Goal: Transaction & Acquisition: Purchase product/service

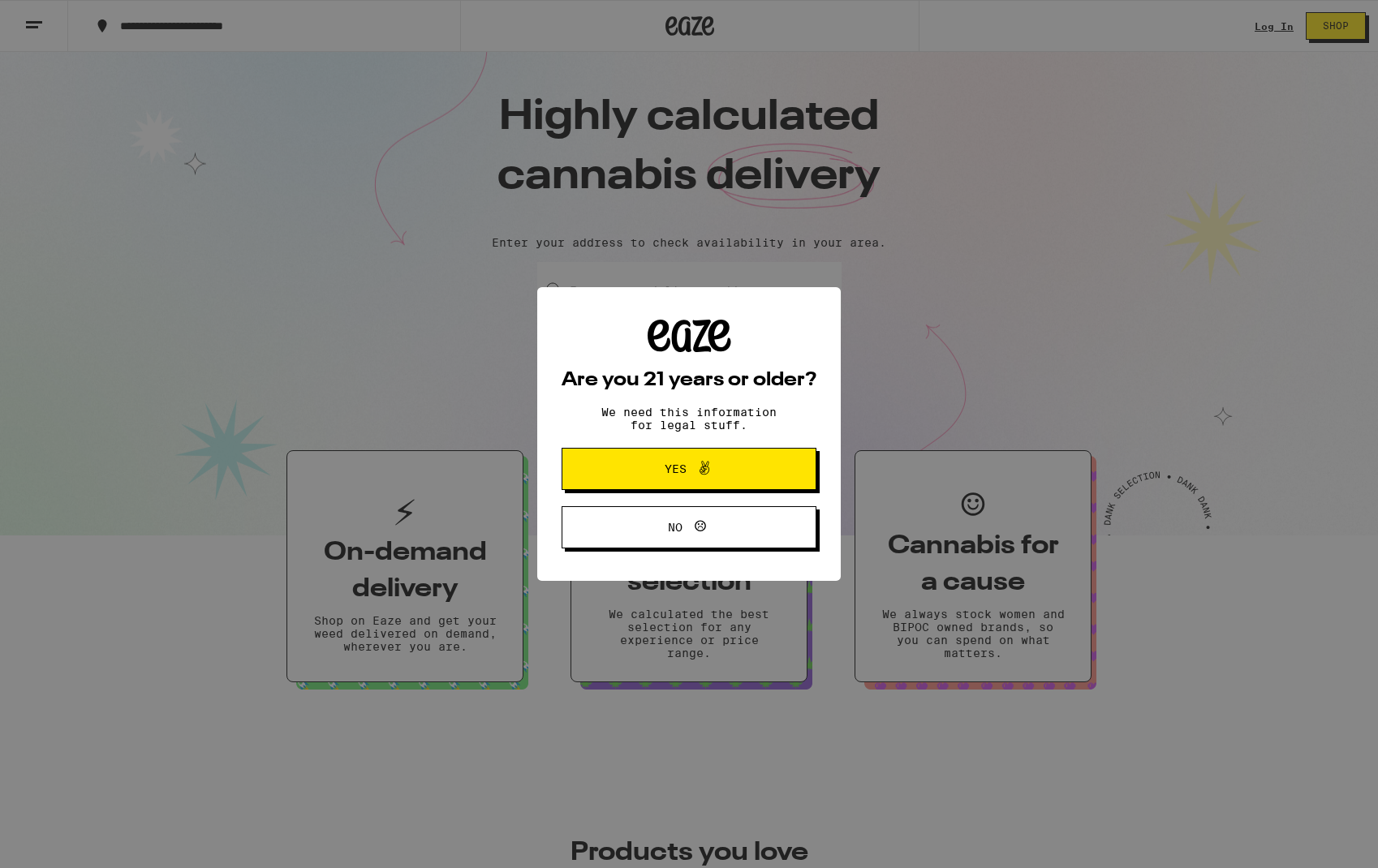
click at [698, 476] on icon at bounding box center [704, 468] width 19 height 19
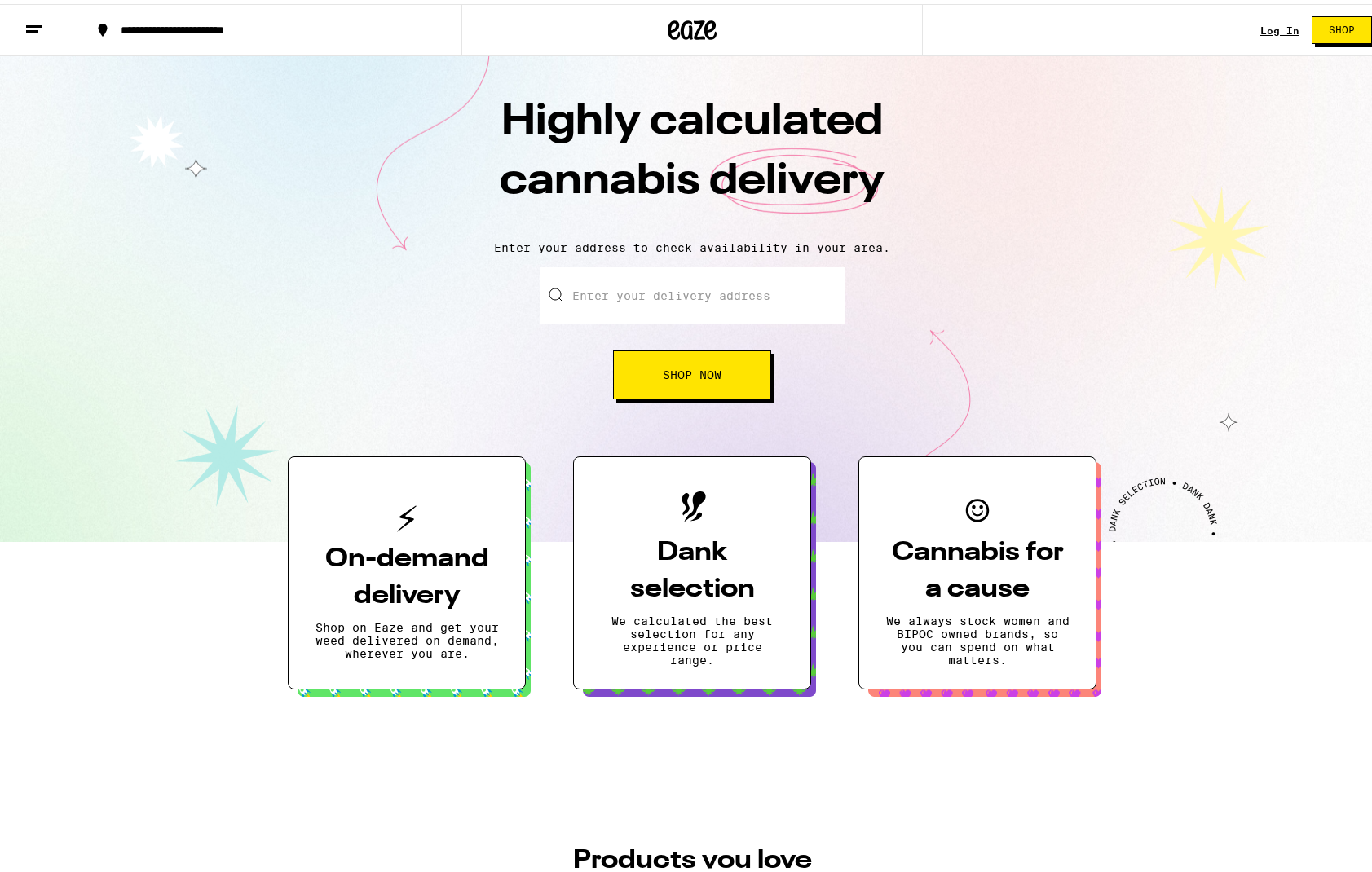
click at [1267, 23] on link "Log In" at bounding box center [1279, 26] width 39 height 11
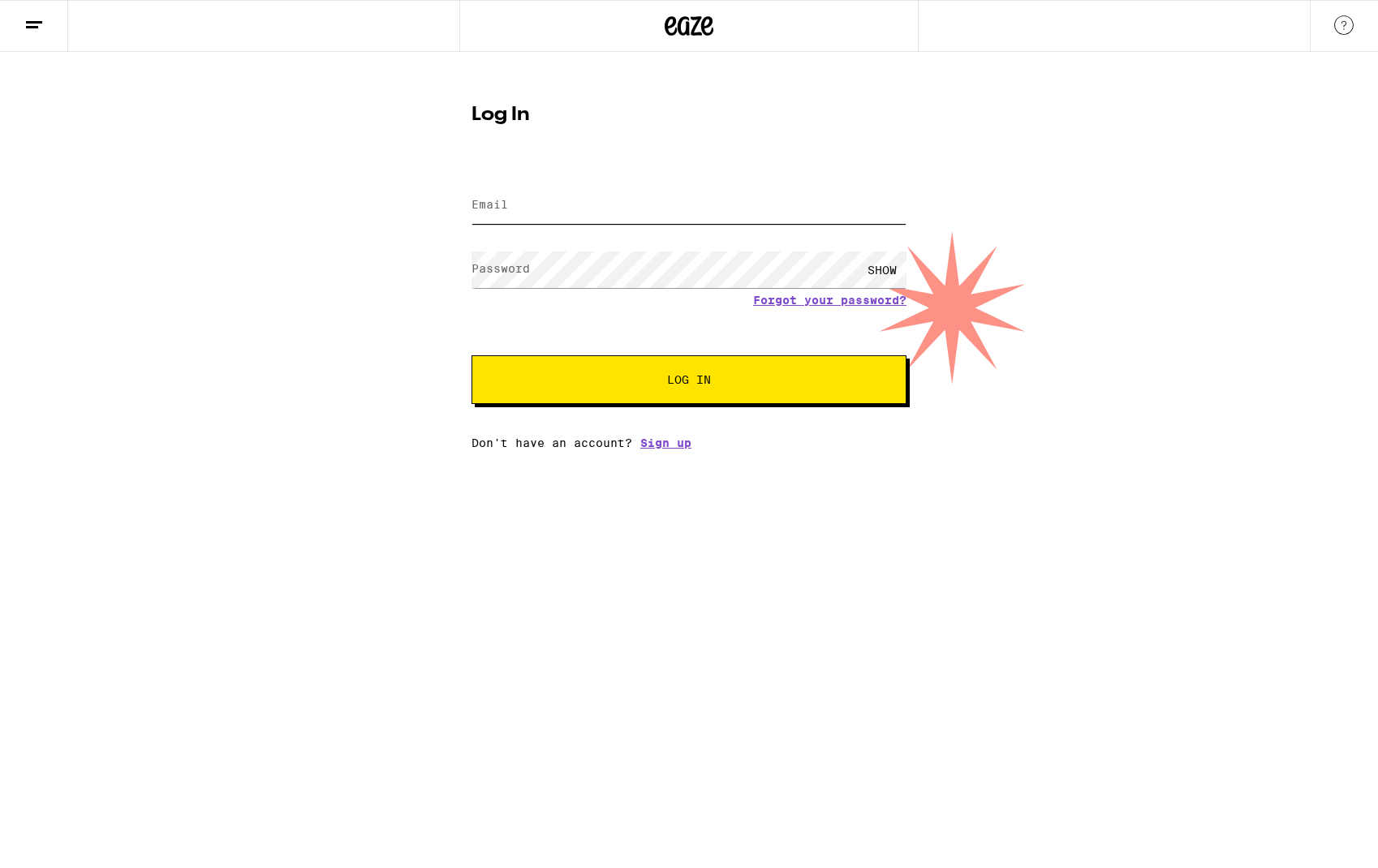
type input "[EMAIL_ADDRESS][DOMAIN_NAME]"
click at [886, 271] on div "SHOW" at bounding box center [882, 270] width 49 height 37
click at [976, 242] on div "Log In Email Email [EMAIL_ADDRESS][DOMAIN_NAME] Password Password HIDE Forgot y…" at bounding box center [689, 250] width 1378 height 398
drag, startPoint x: 143, startPoint y: 82, endPoint x: 91, endPoint y: 3, distance: 94.6
click at [143, 82] on div "Log In Email Email [EMAIL_ADDRESS][DOMAIN_NAME] Password Password HIDE Forgot y…" at bounding box center [689, 250] width 1378 height 398
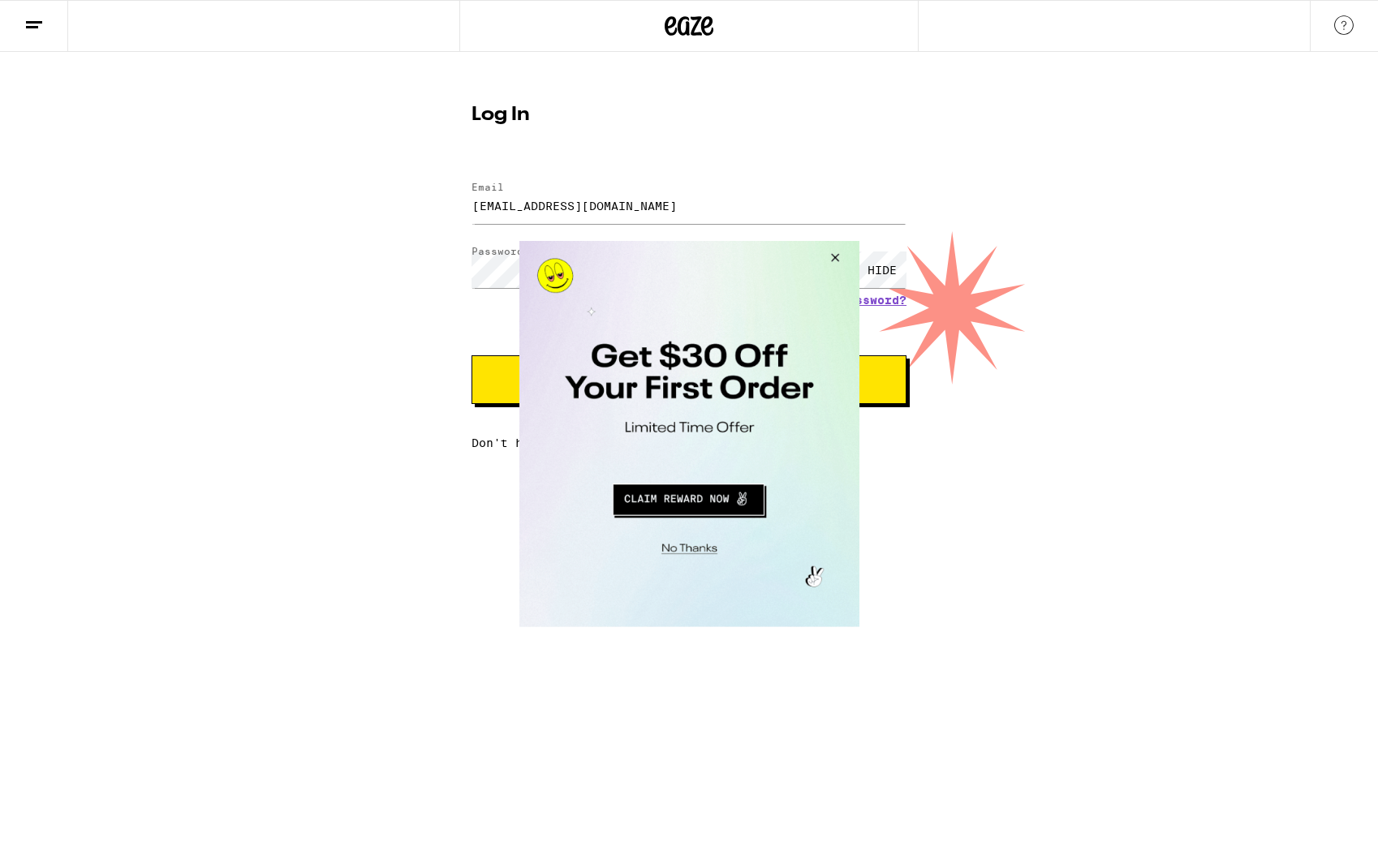
click at [833, 254] on button "Close Modal" at bounding box center [832, 260] width 43 height 39
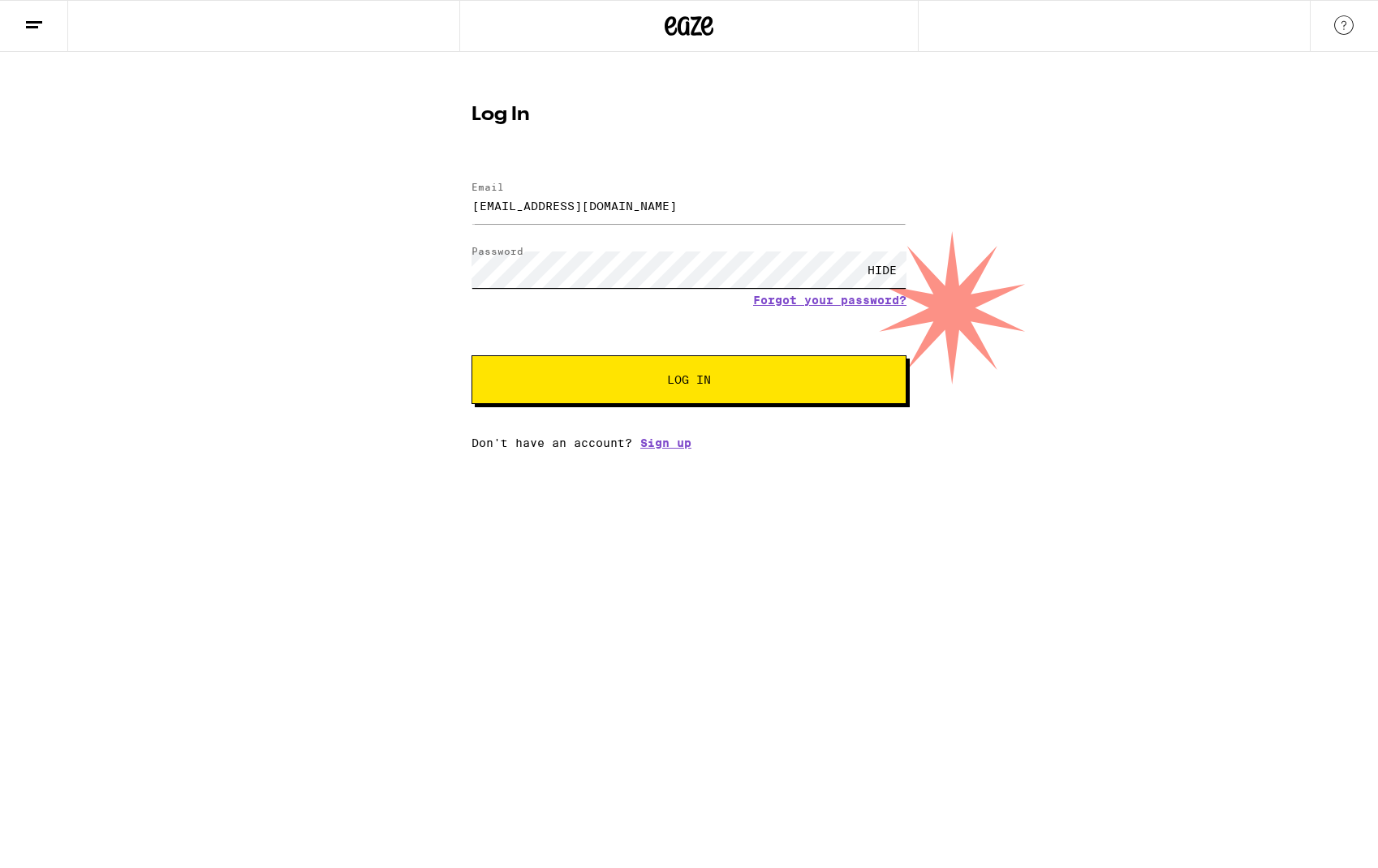
click at [399, 263] on div "Log In Email Email [EMAIL_ADDRESS][DOMAIN_NAME] Password Password HIDE Forgot y…" at bounding box center [689, 250] width 1378 height 398
click at [641, 380] on span "Log In" at bounding box center [689, 380] width 304 height 12
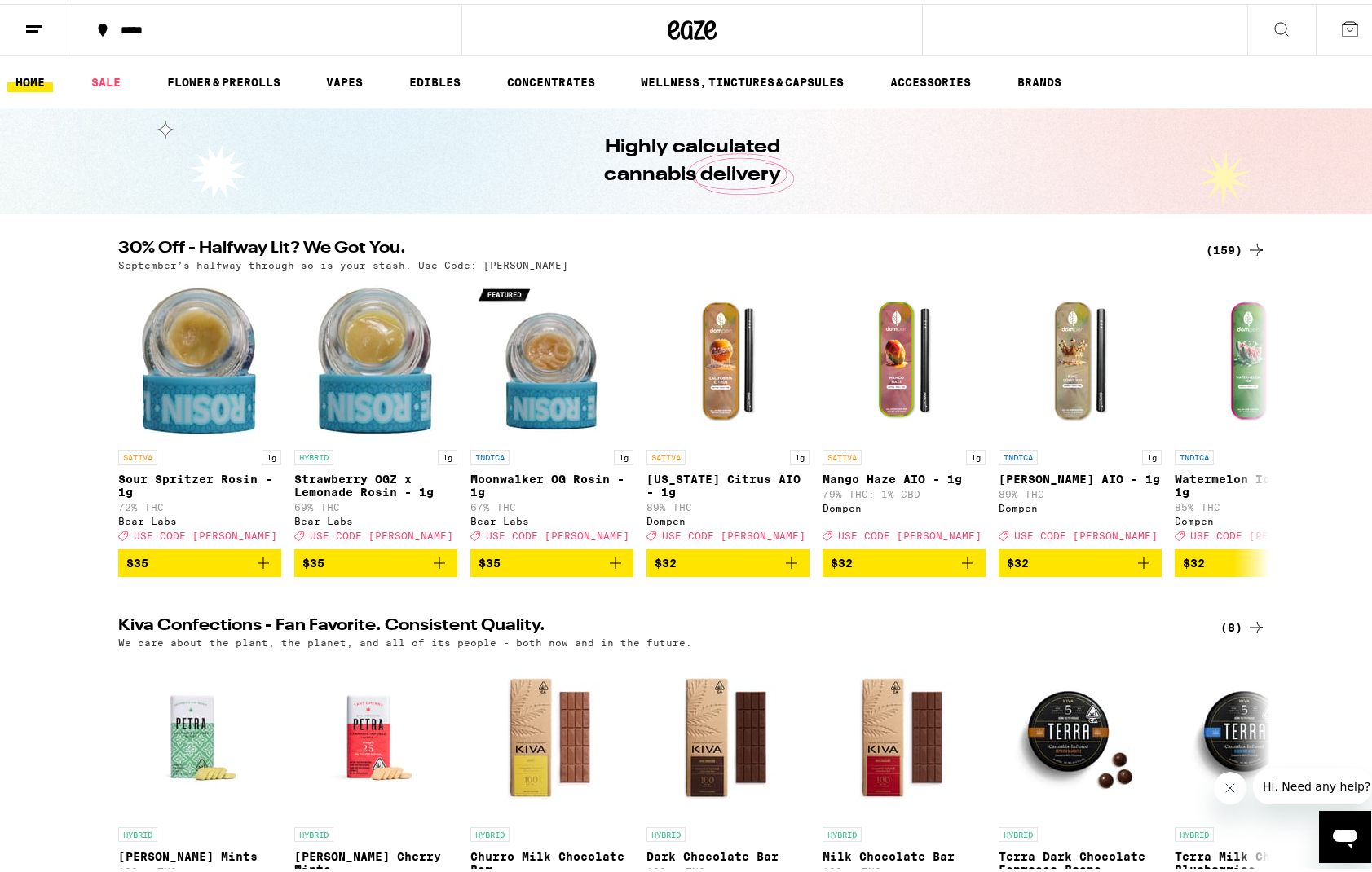
click at [1340, 23] on icon at bounding box center [1350, 25] width 19 height 19
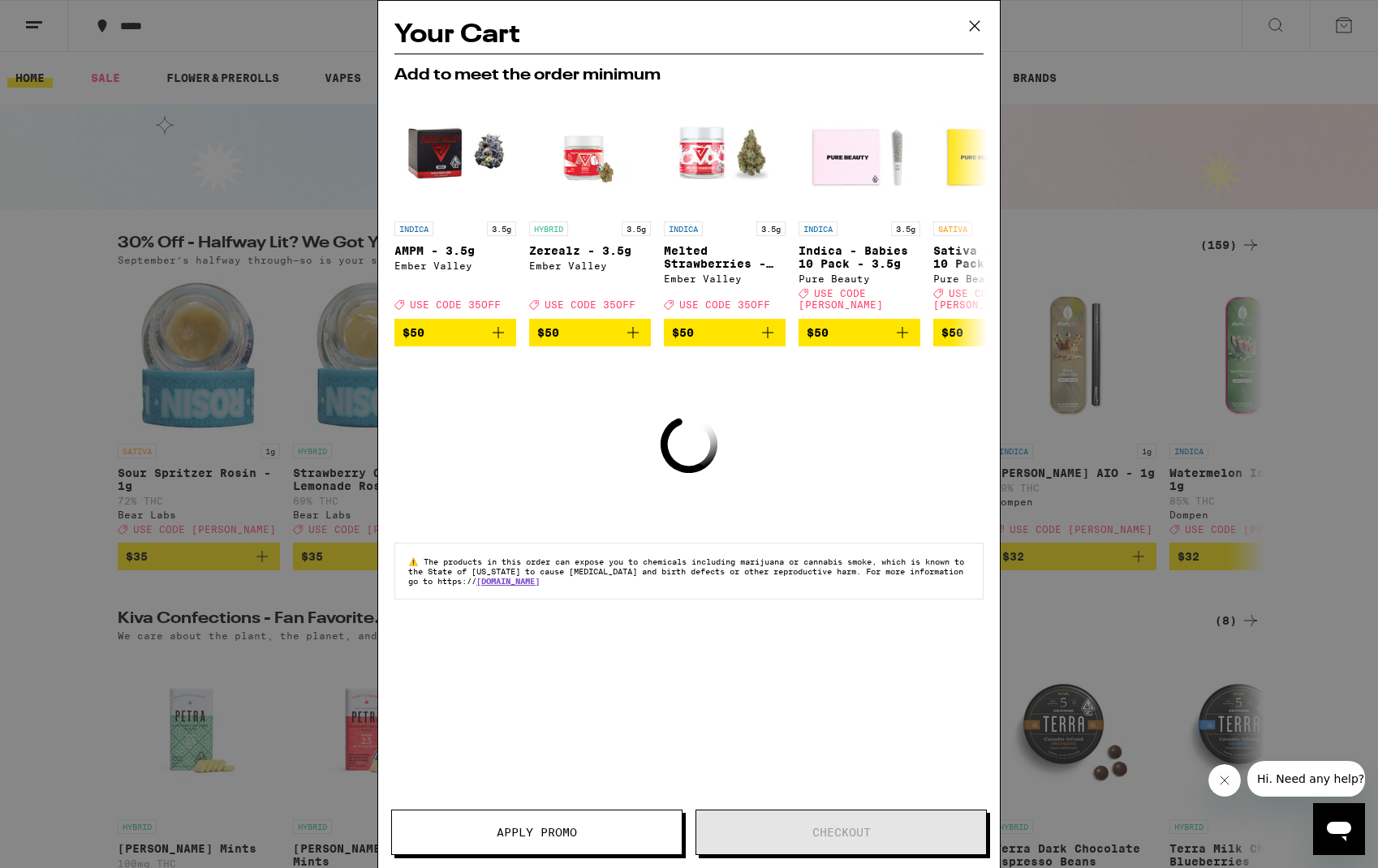
click at [970, 24] on icon at bounding box center [975, 26] width 10 height 10
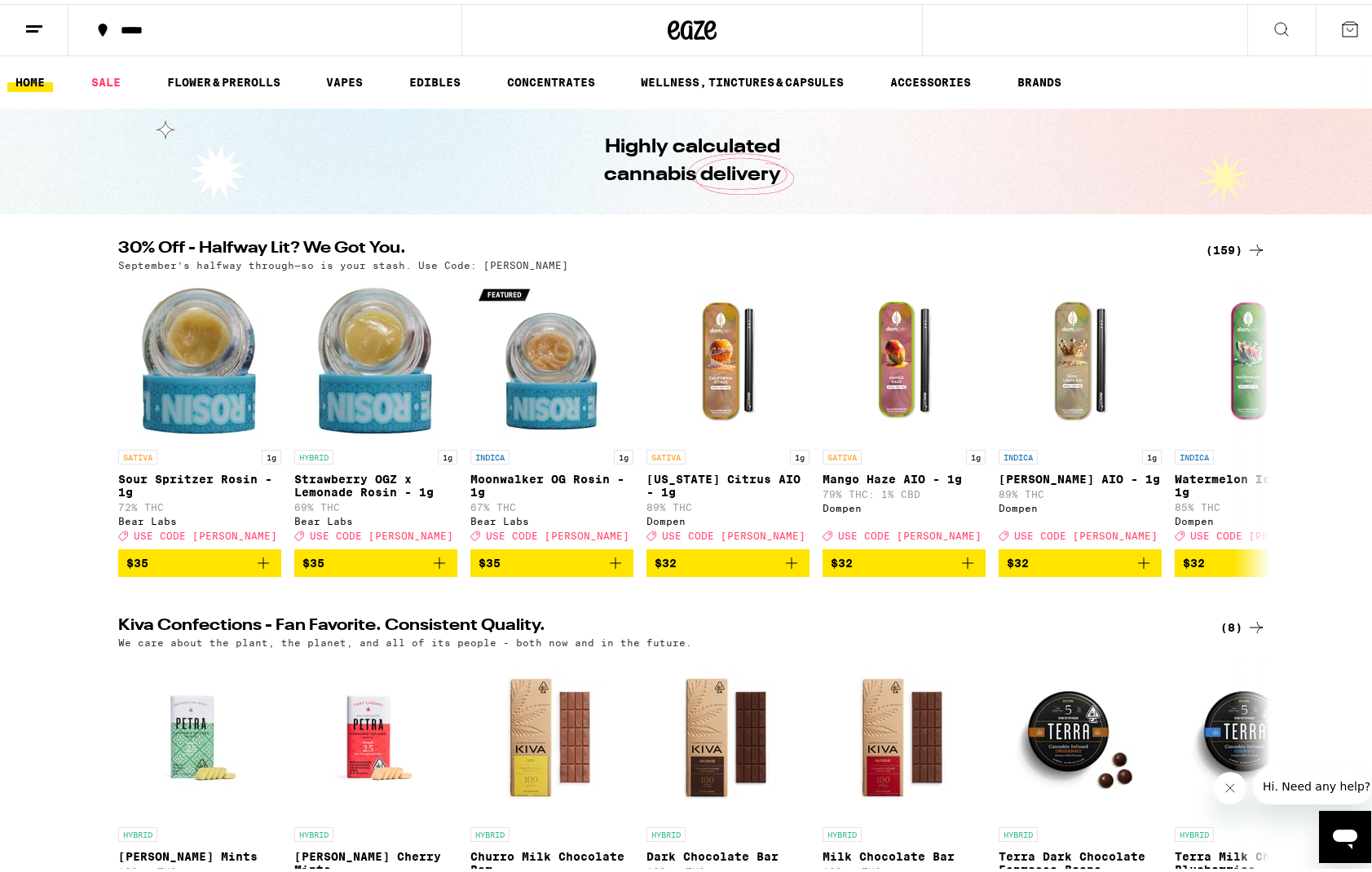
click at [36, 75] on link "HOME" at bounding box center [30, 78] width 45 height 19
click at [35, 27] on line at bounding box center [32, 27] width 13 height 0
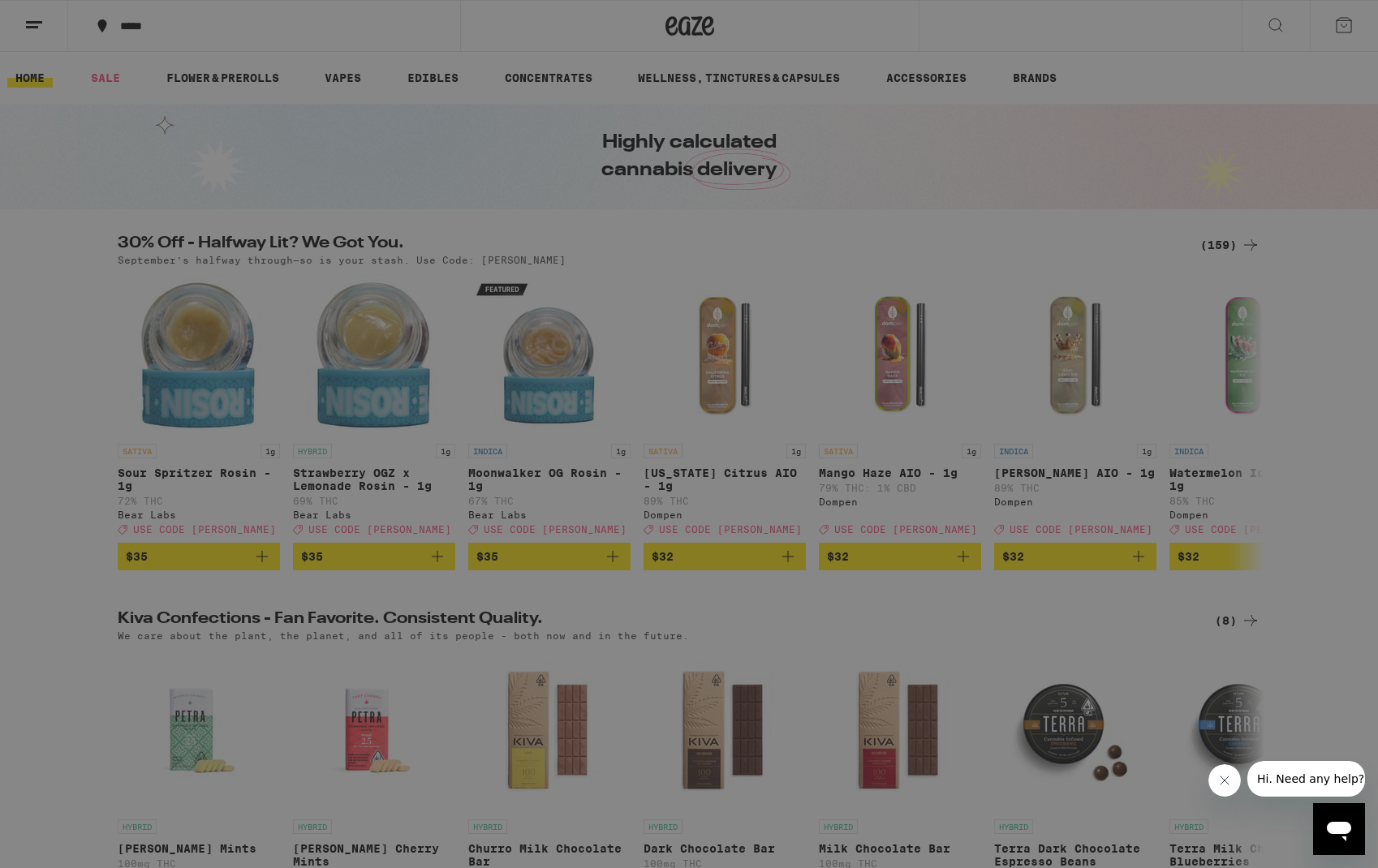
click at [1295, 627] on div "Menu Shop Buy It Again Sale Flower & Prerolls Vapes Edibles Concentrates Wellne…" at bounding box center [689, 434] width 1378 height 868
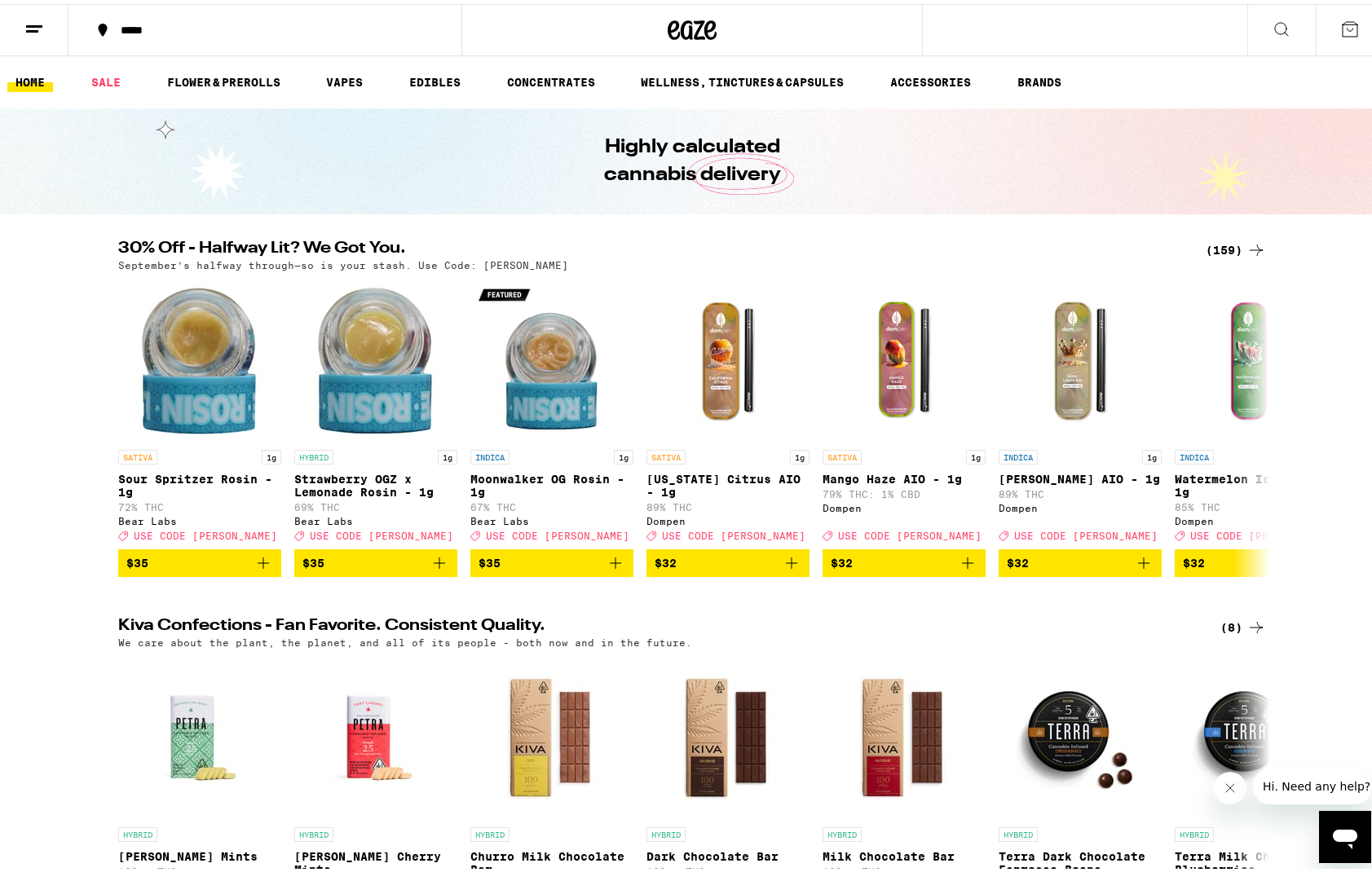
click at [1344, 27] on icon at bounding box center [1350, 25] width 19 height 19
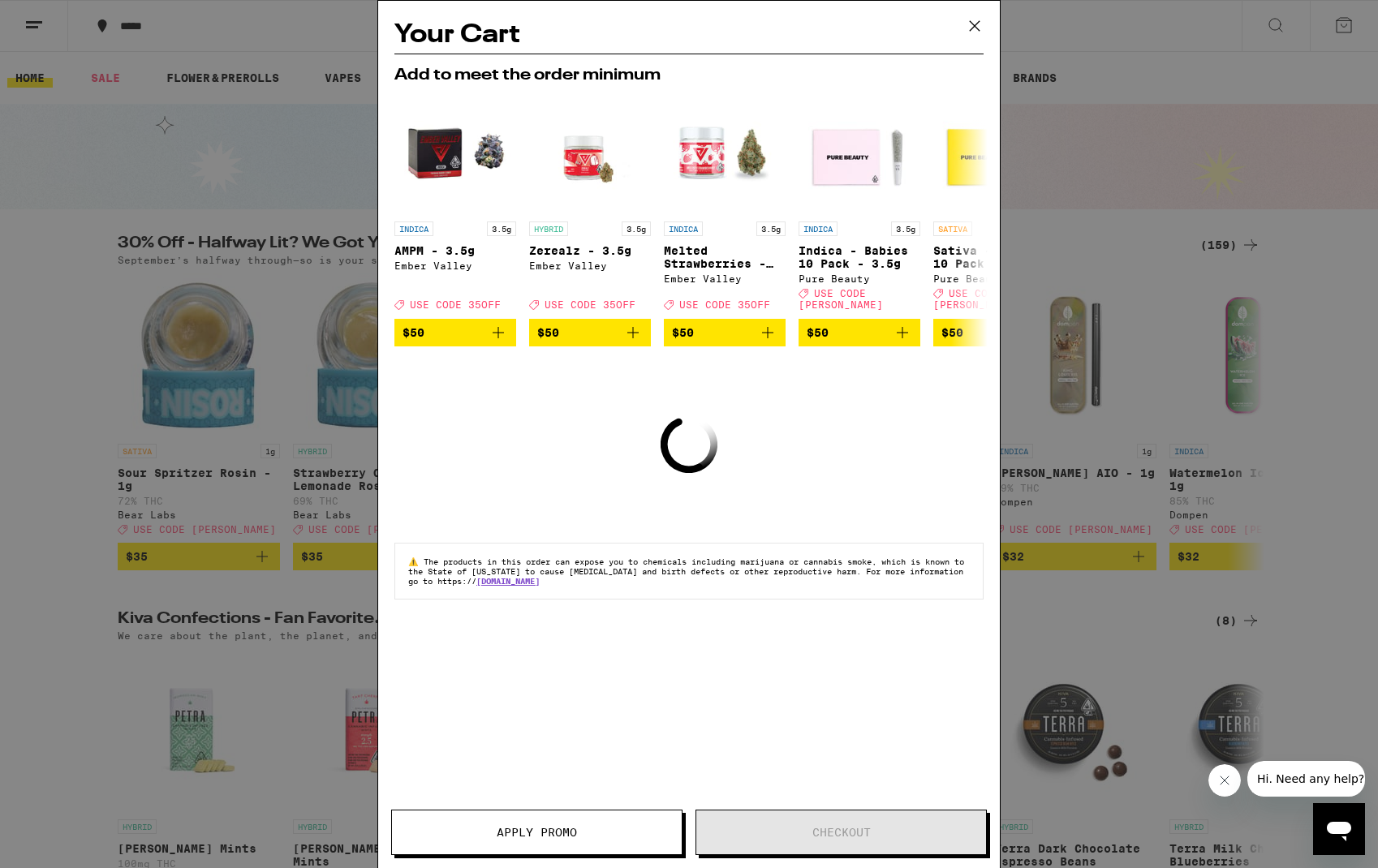
click at [976, 23] on icon at bounding box center [974, 25] width 24 height 24
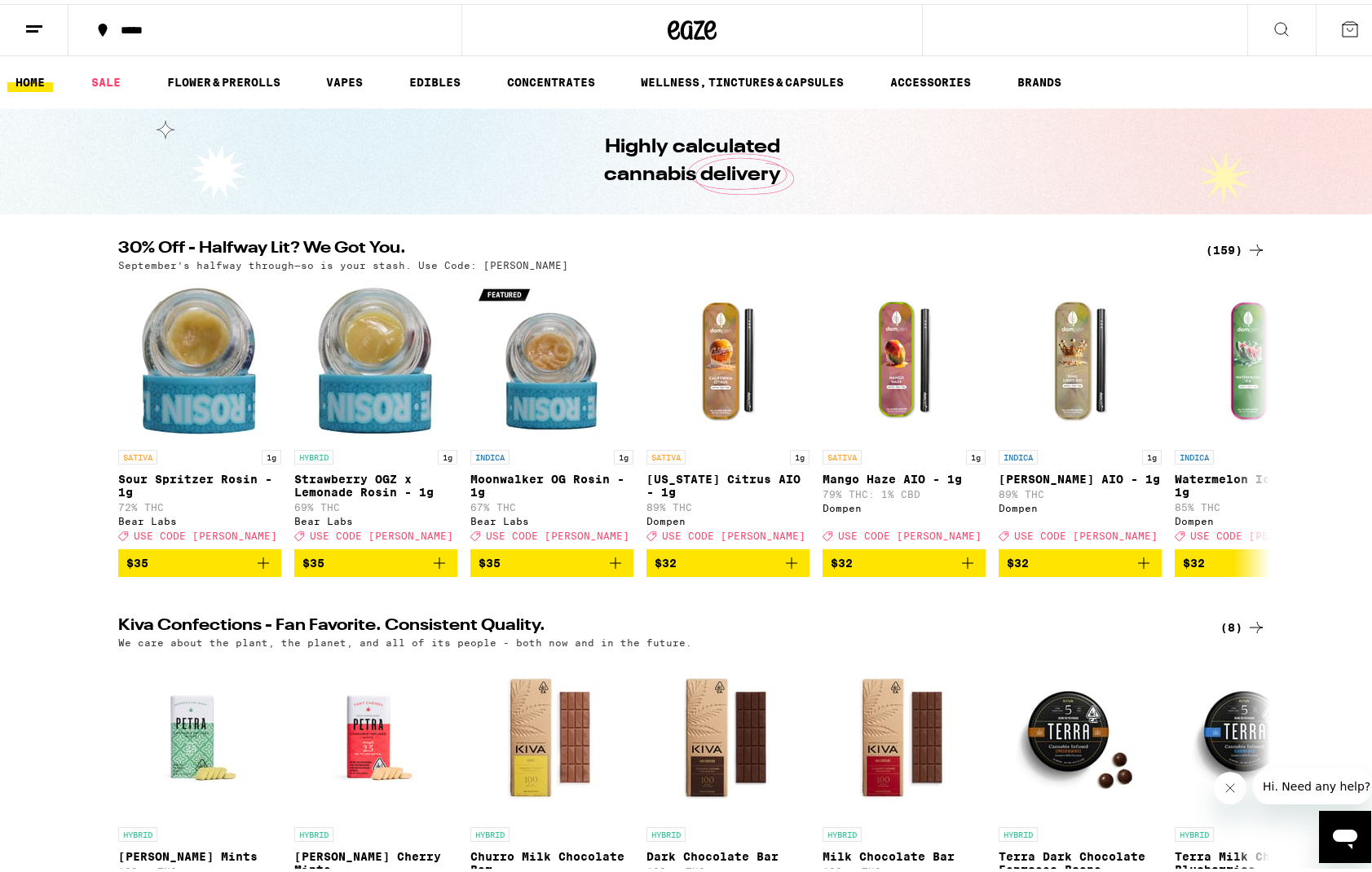
click at [178, 23] on div "*****" at bounding box center [273, 26] width 321 height 12
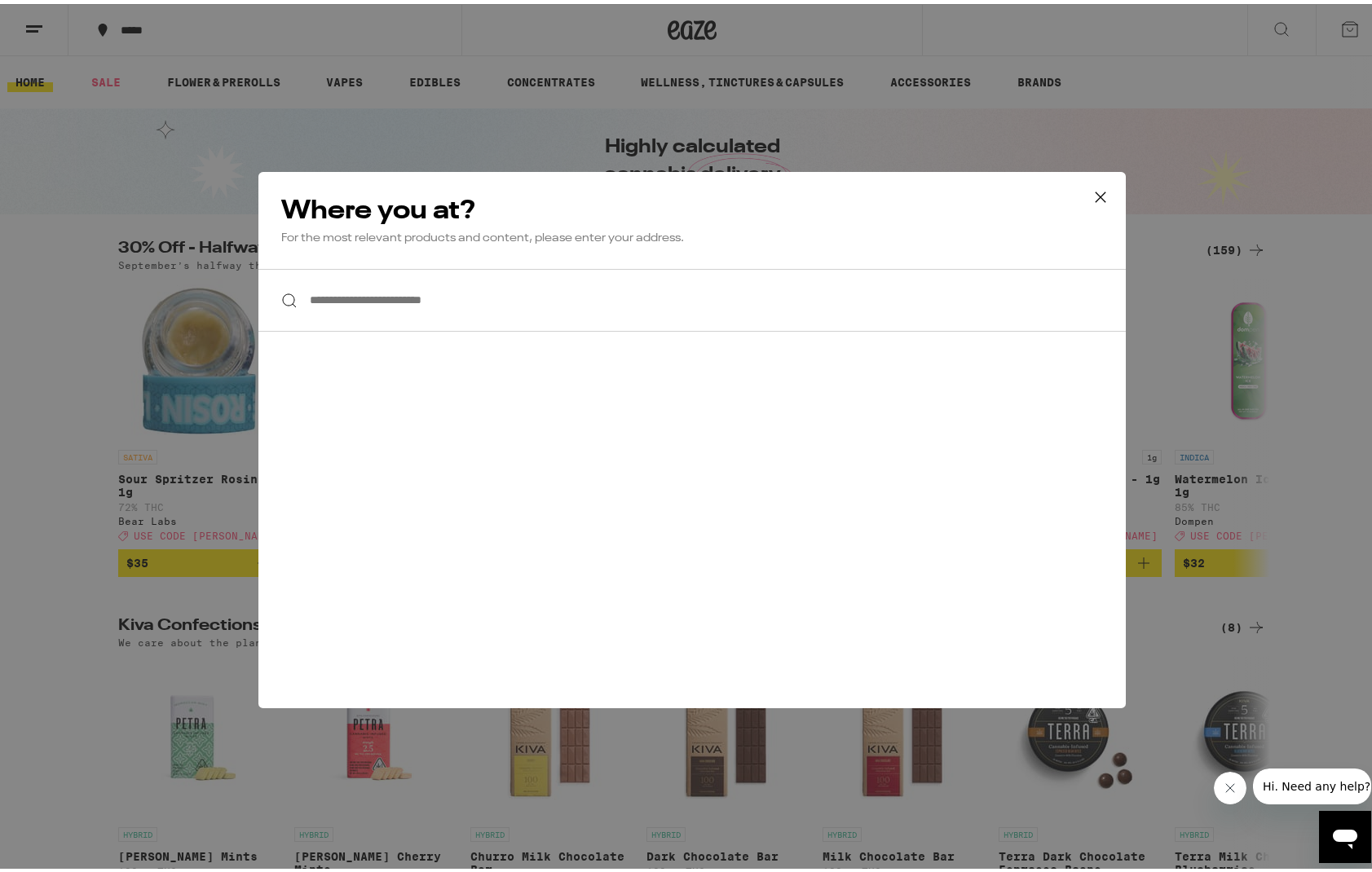
click at [428, 286] on input "**********" at bounding box center [692, 296] width 867 height 63
paste input "**********"
type input "**********"
click at [639, 301] on input "**********" at bounding box center [692, 296] width 867 height 63
click at [288, 299] on div "**********" at bounding box center [692, 296] width 867 height 63
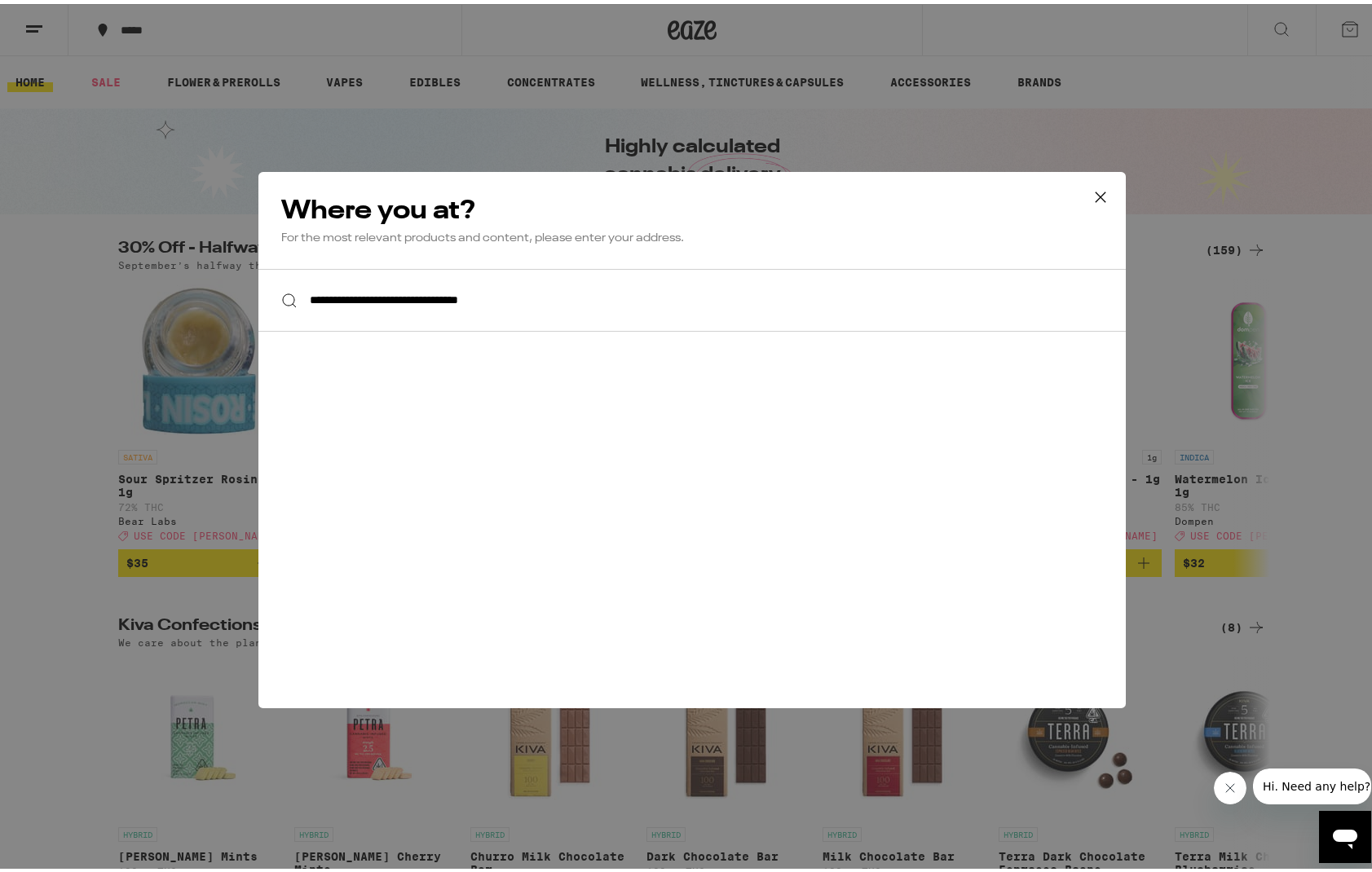
click at [660, 291] on input "**********" at bounding box center [692, 296] width 867 height 63
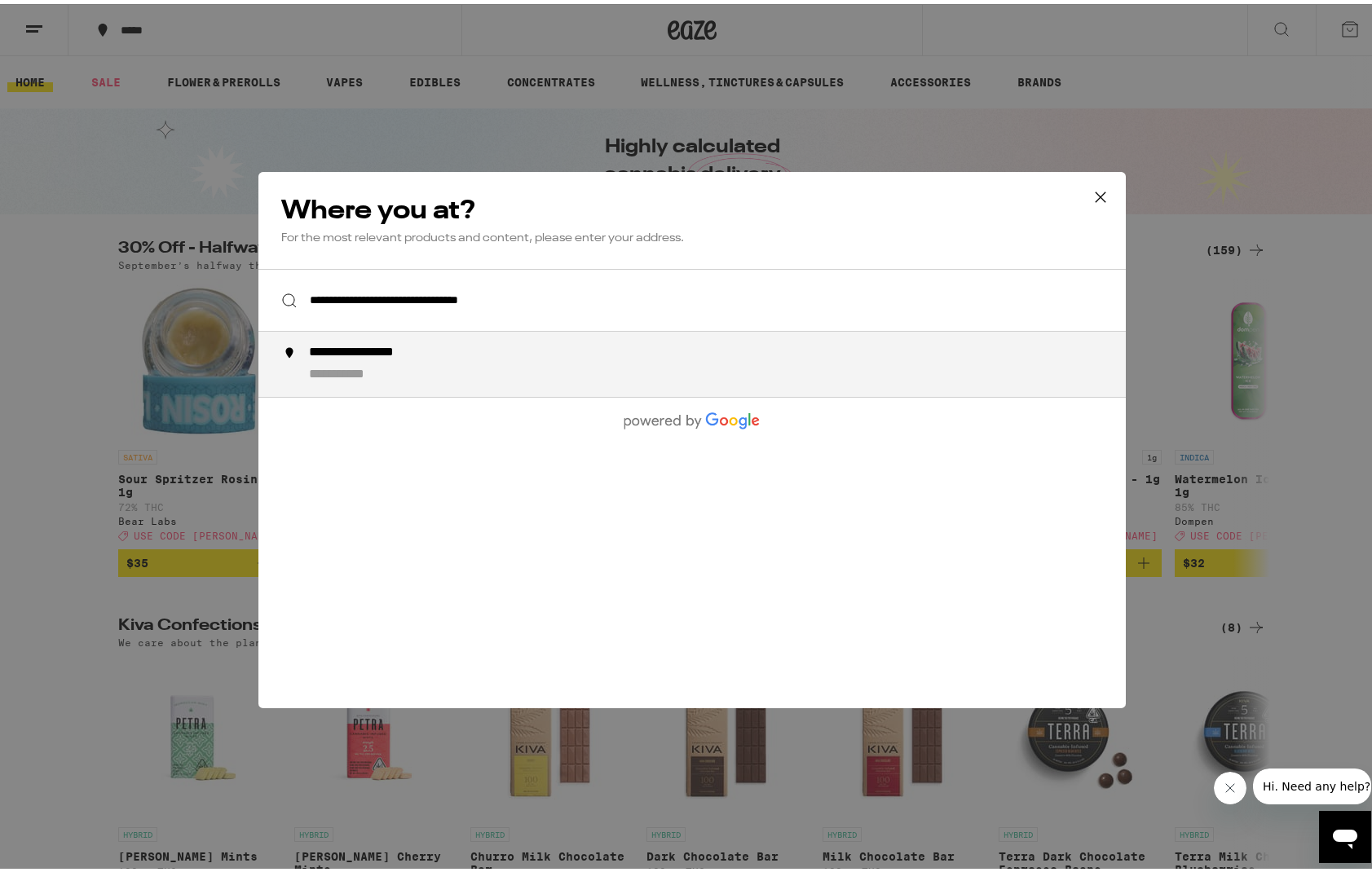
click at [684, 291] on input "**********" at bounding box center [692, 296] width 867 height 63
click at [386, 364] on div "**********" at bounding box center [724, 360] width 831 height 39
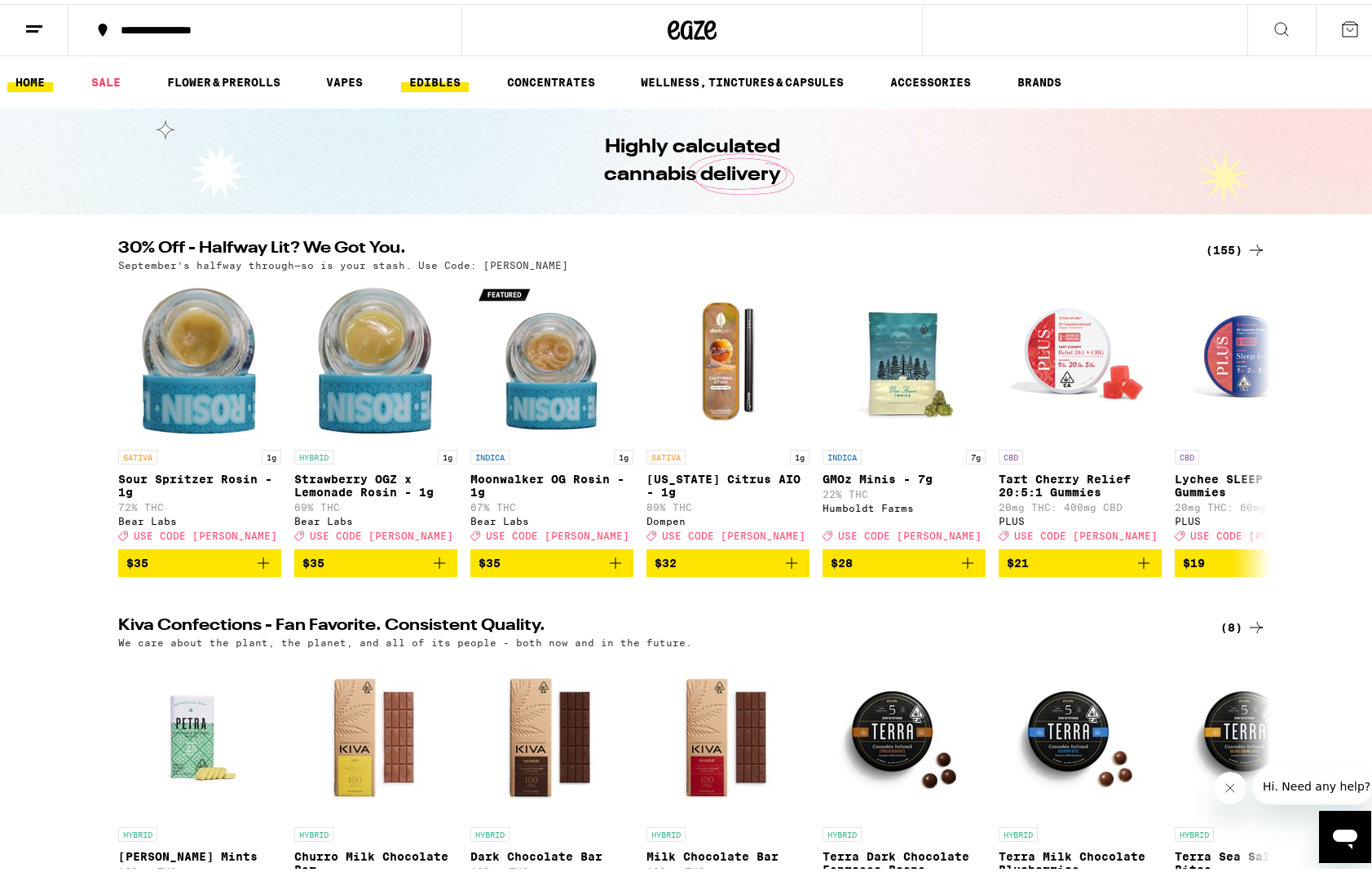
click at [446, 75] on link "EDIBLES" at bounding box center [434, 78] width 68 height 19
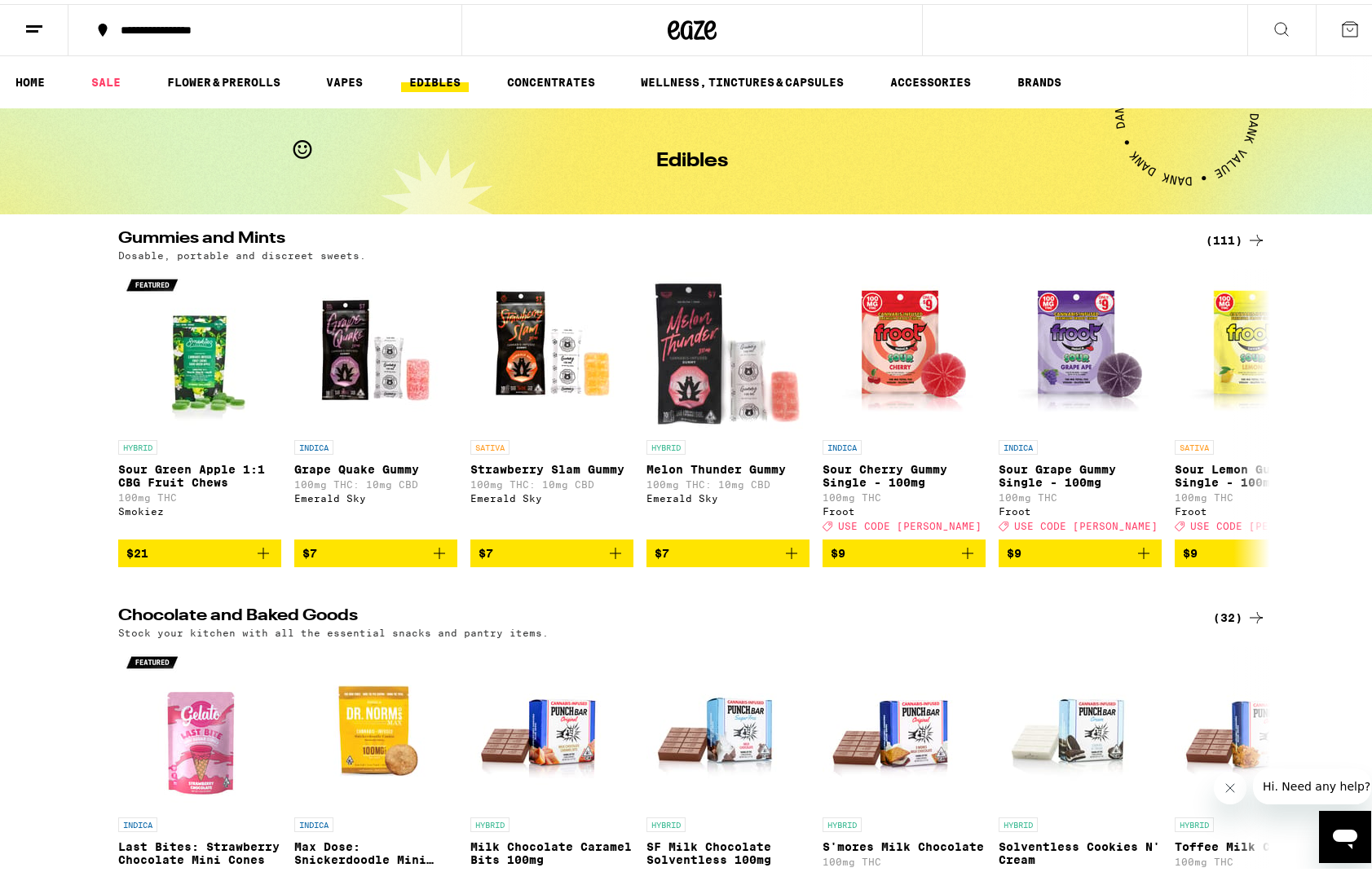
click at [1218, 233] on div "(111)" at bounding box center [1236, 236] width 60 height 19
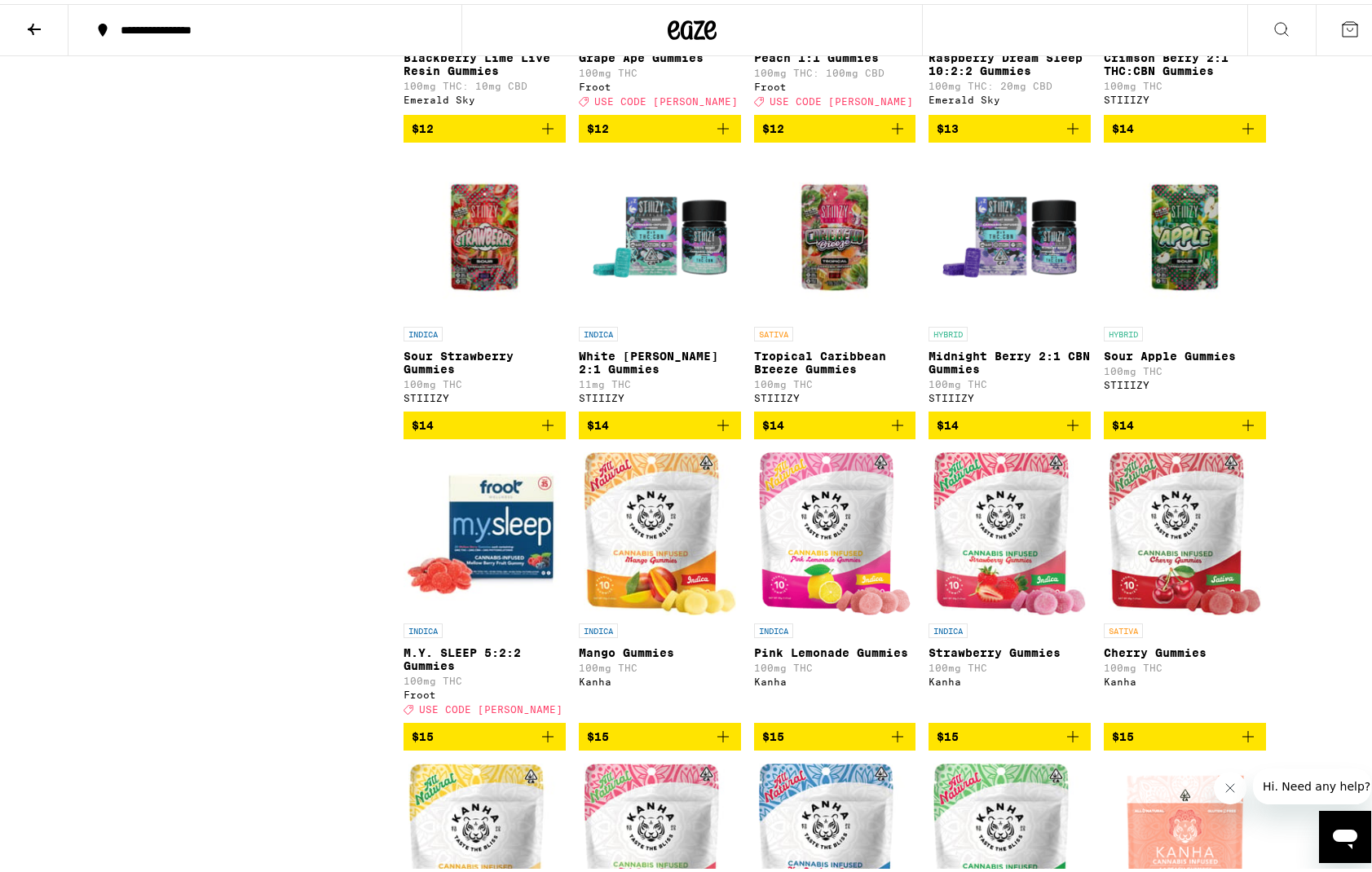
scroll to position [2165, 0]
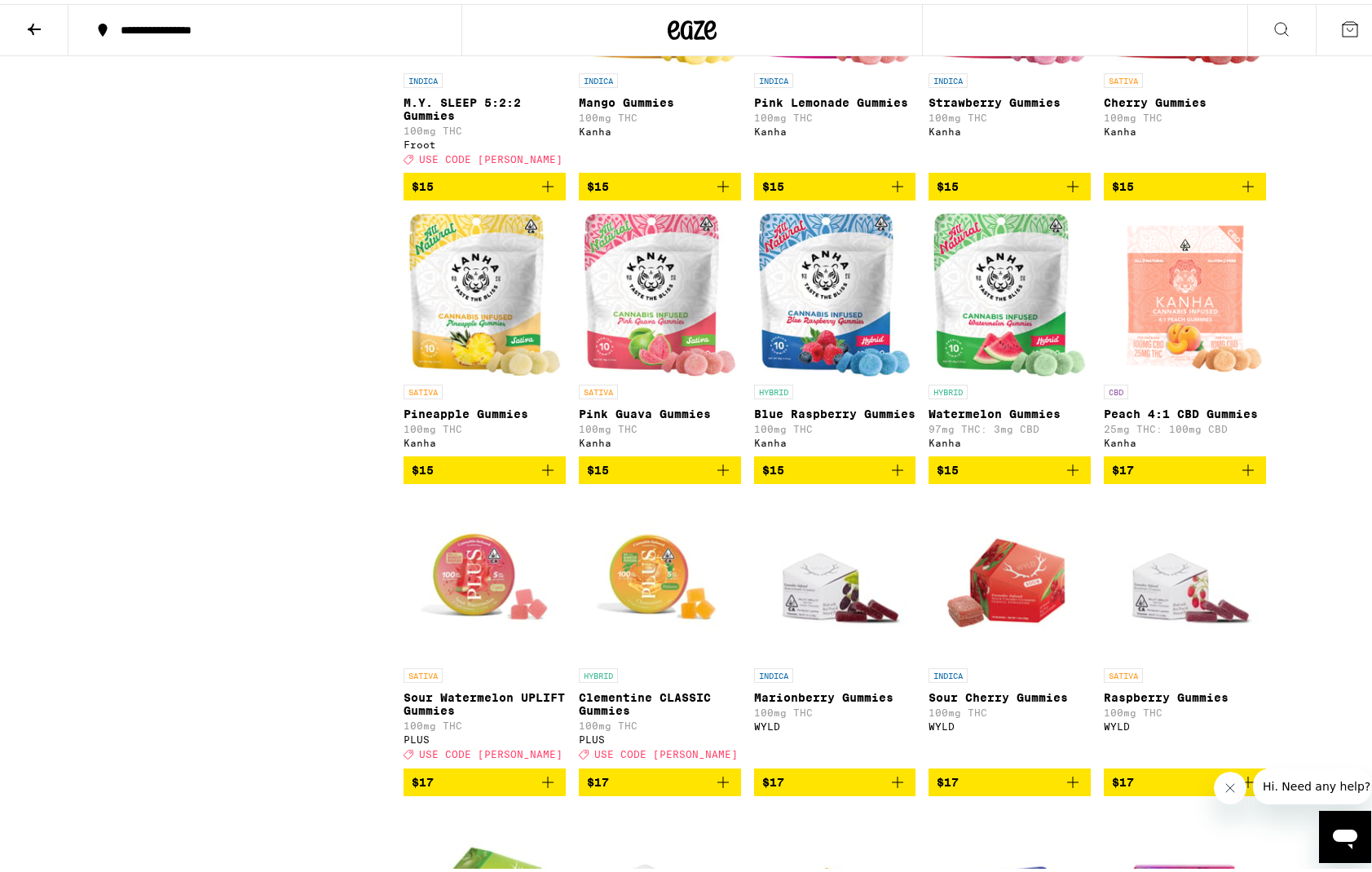
click at [540, 476] on icon "Add to bag" at bounding box center [548, 466] width 19 height 19
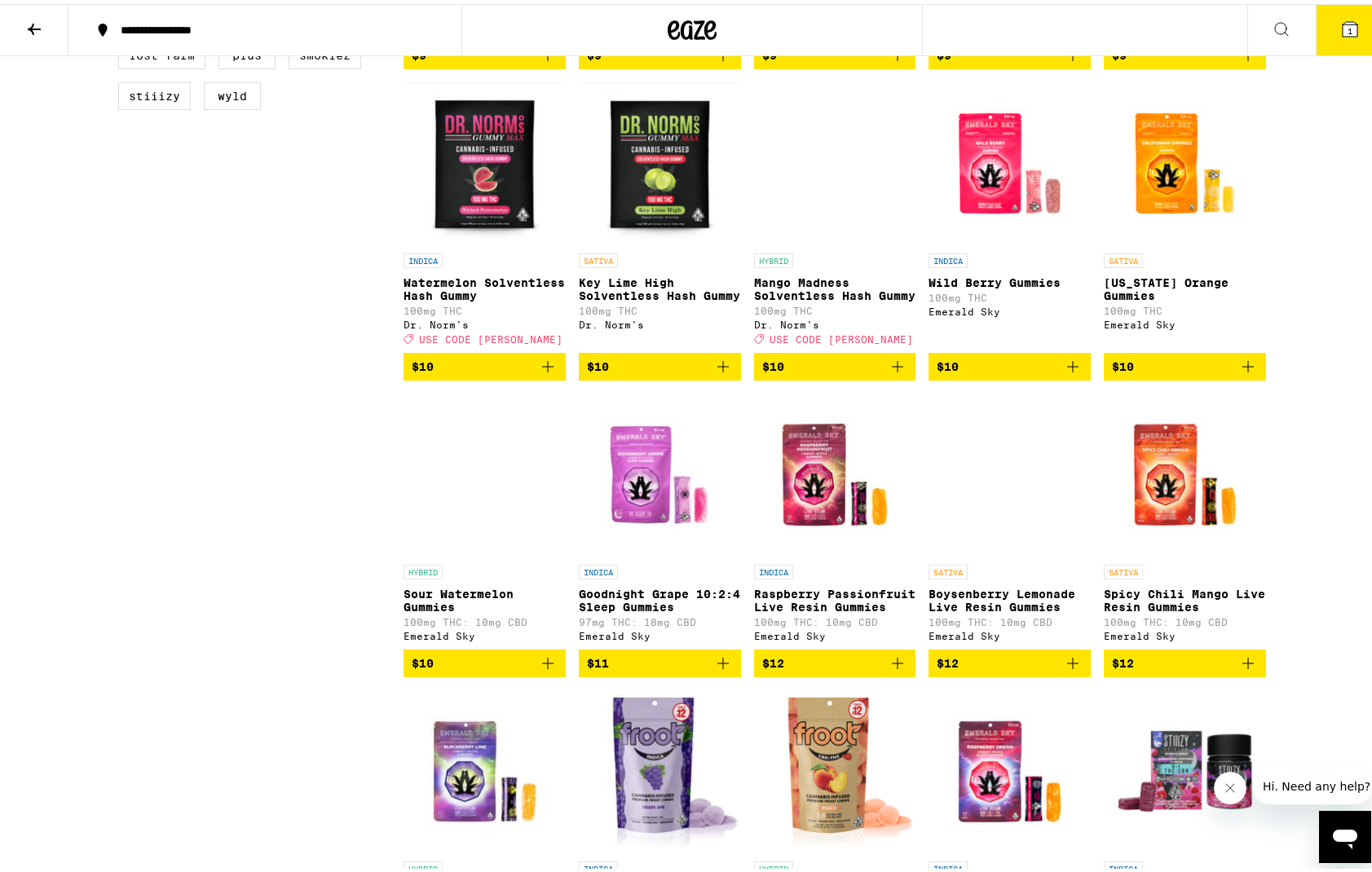
scroll to position [0, 0]
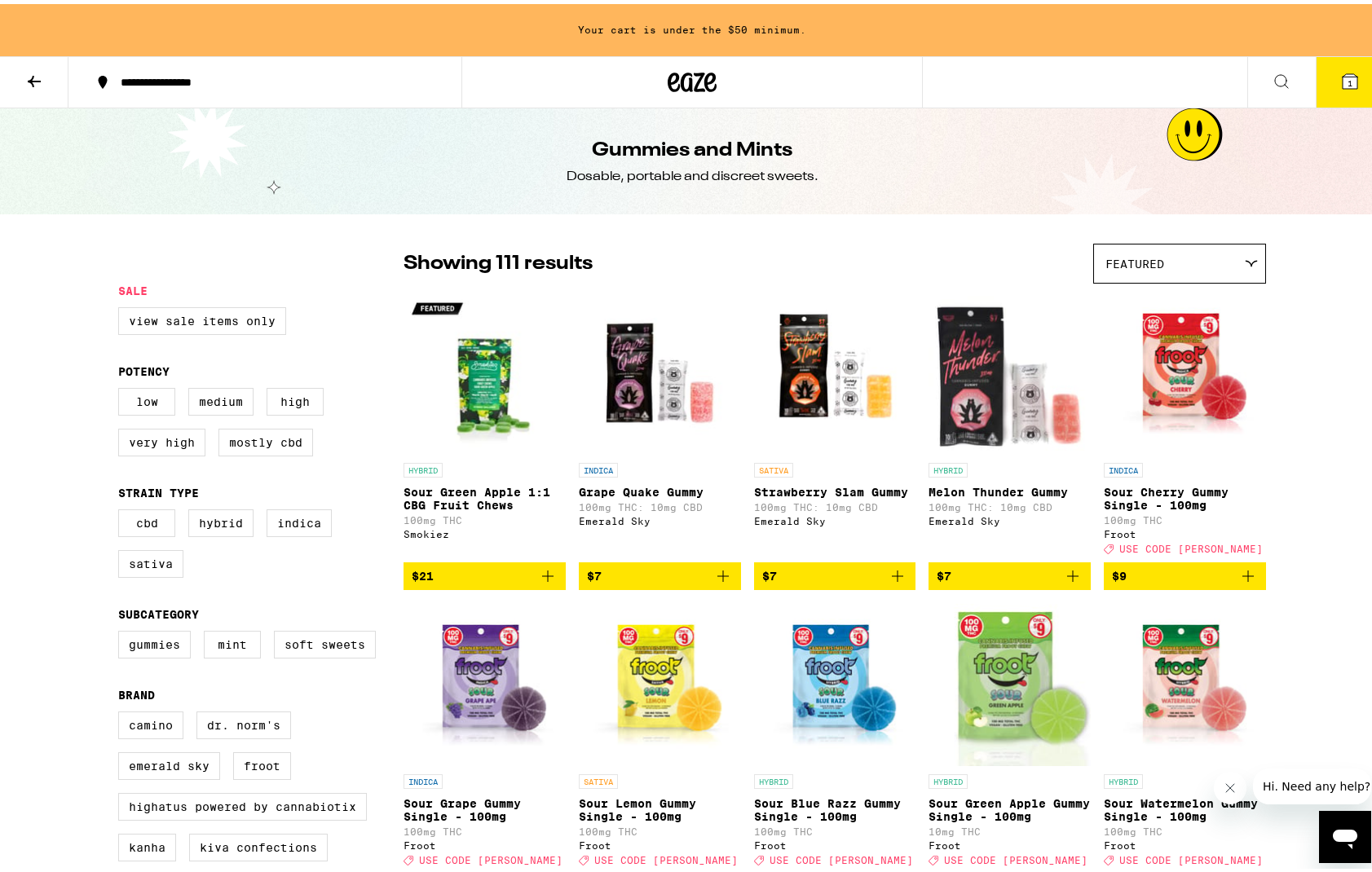
click at [30, 72] on icon at bounding box center [34, 77] width 19 height 19
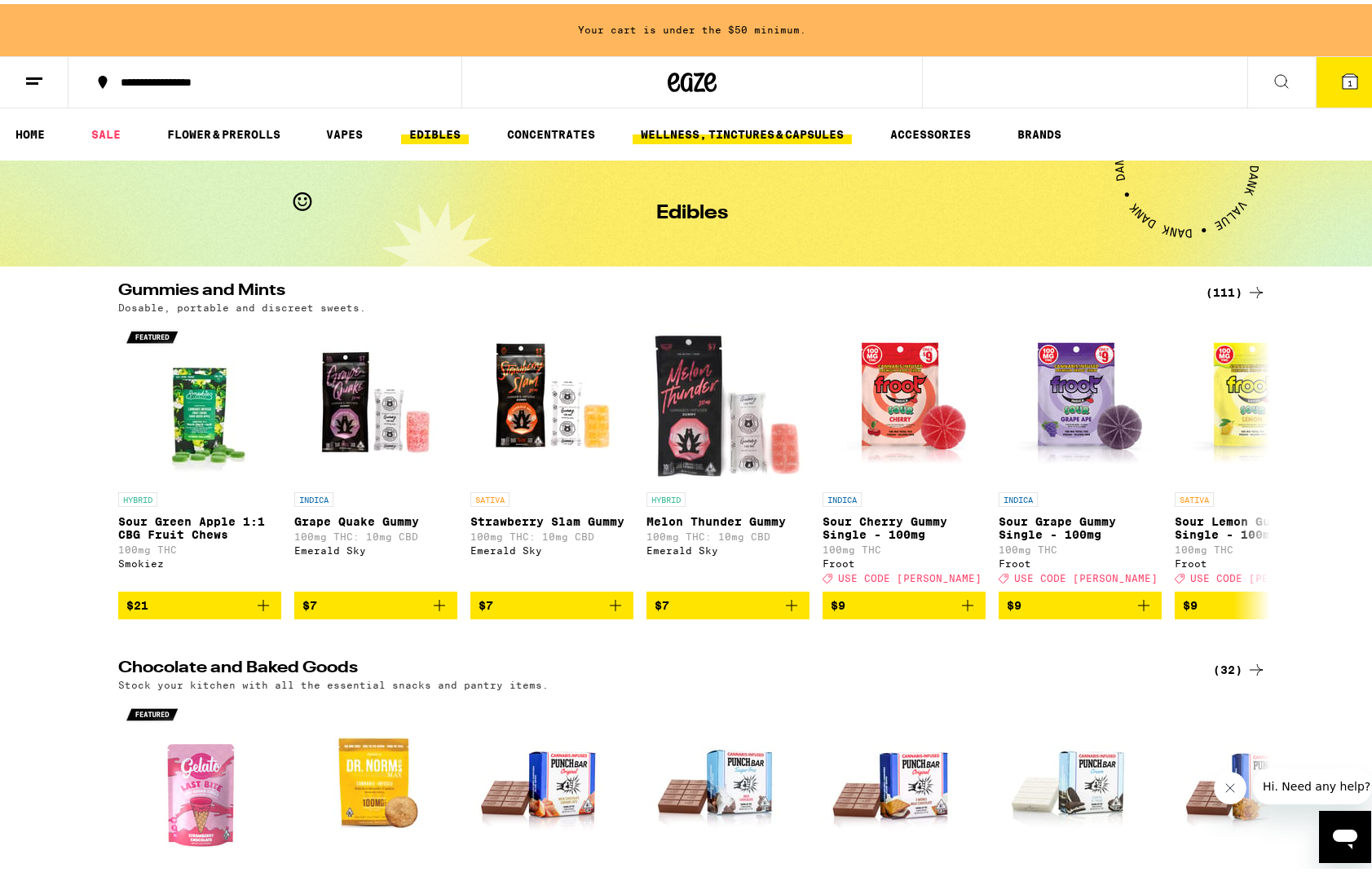
click at [783, 136] on link "WELLNESS, TINCTURES & CAPSULES" at bounding box center [742, 131] width 220 height 19
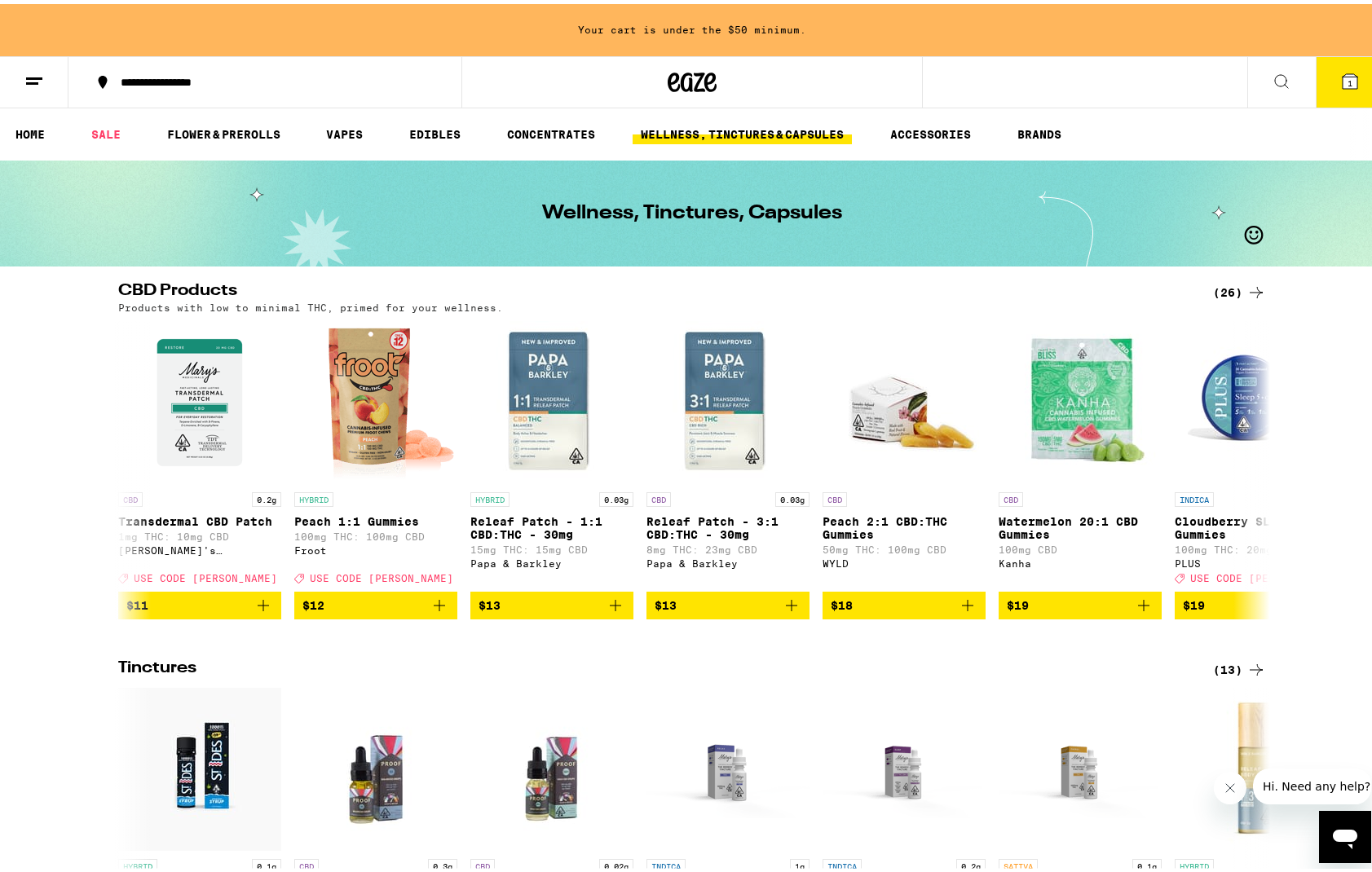
scroll to position [1179, 0]
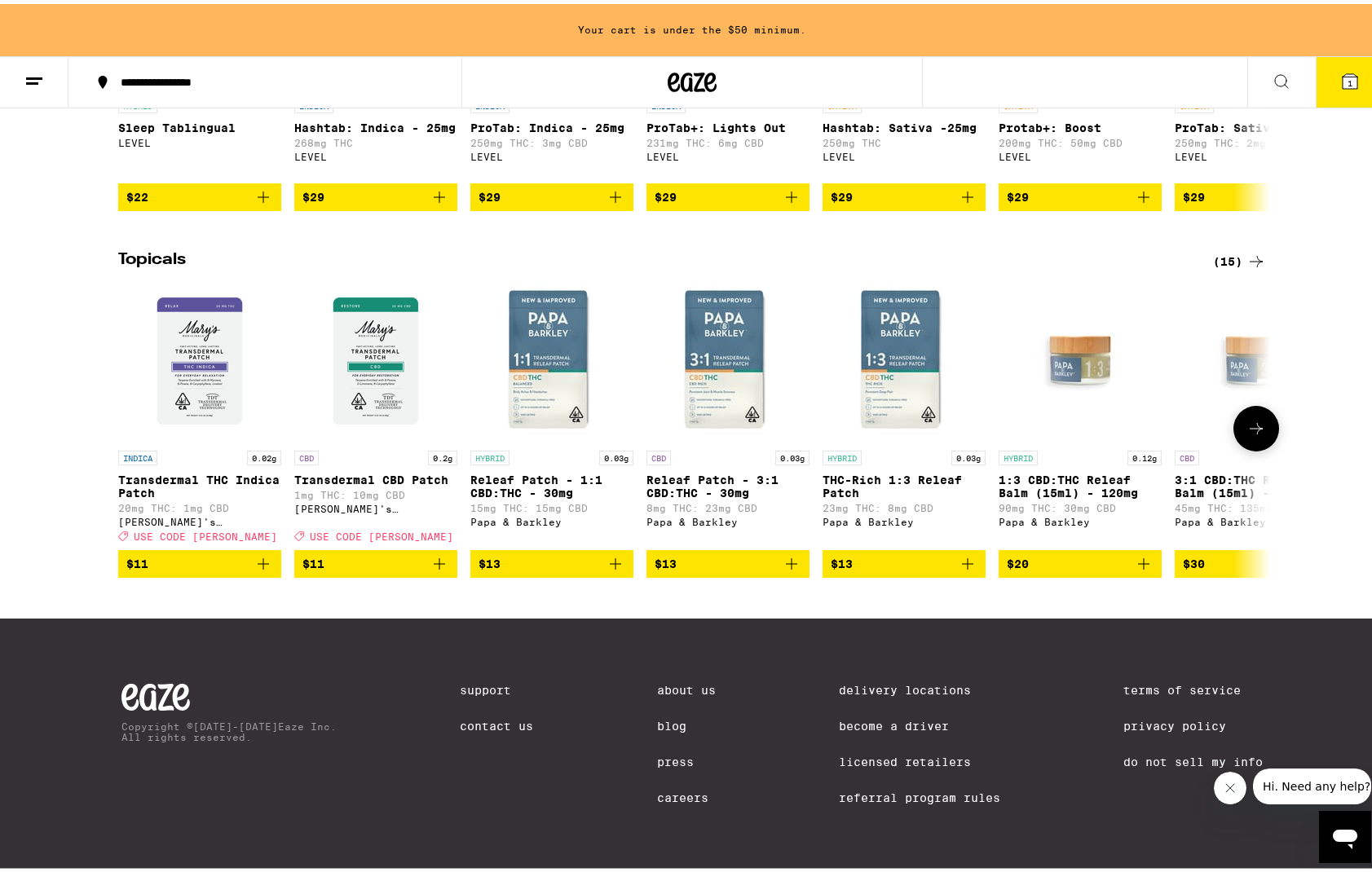
click at [258, 551] on icon "Add to bag" at bounding box center [263, 560] width 19 height 19
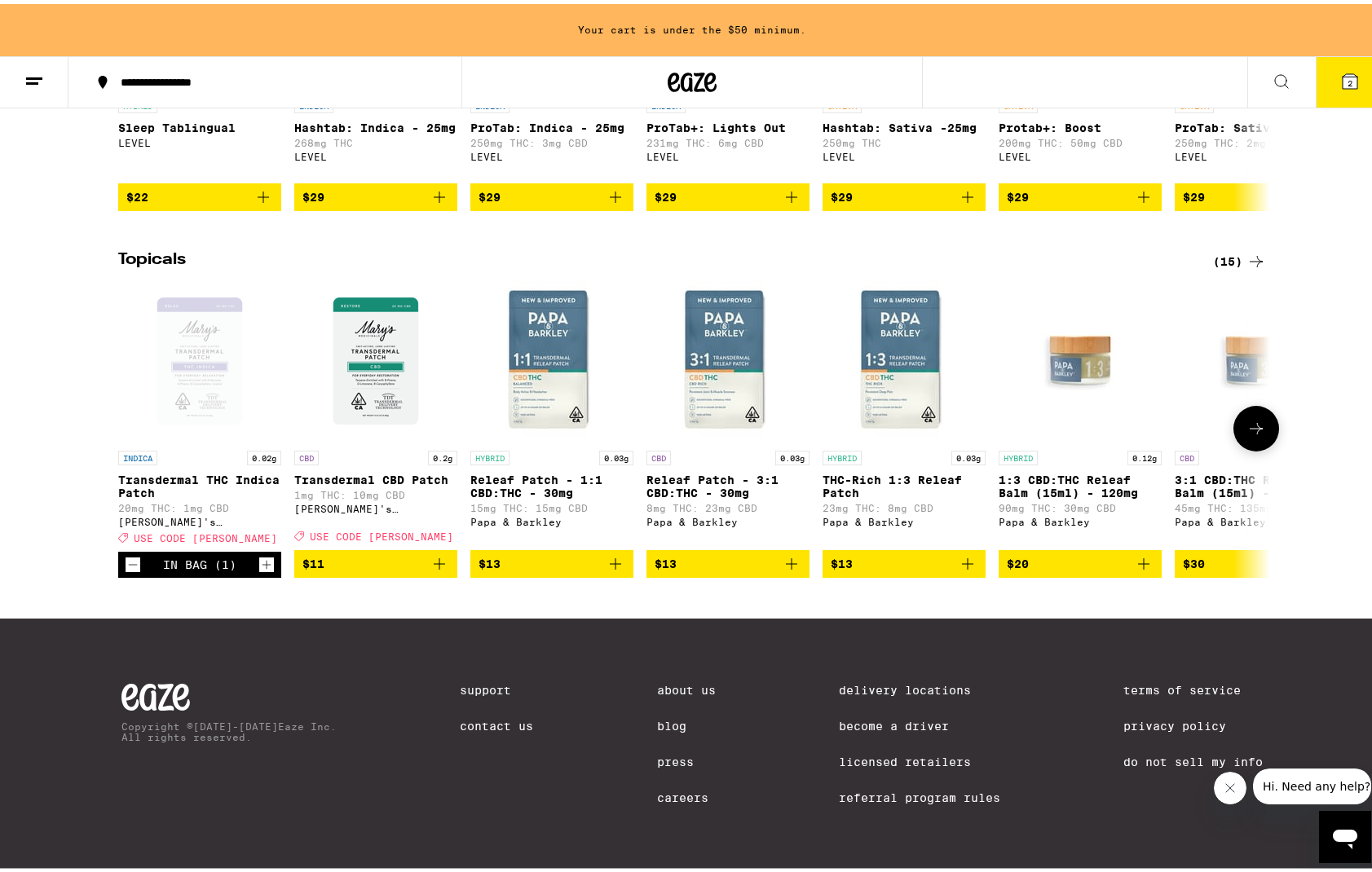
click at [437, 555] on icon "Add to bag" at bounding box center [439, 560] width 19 height 19
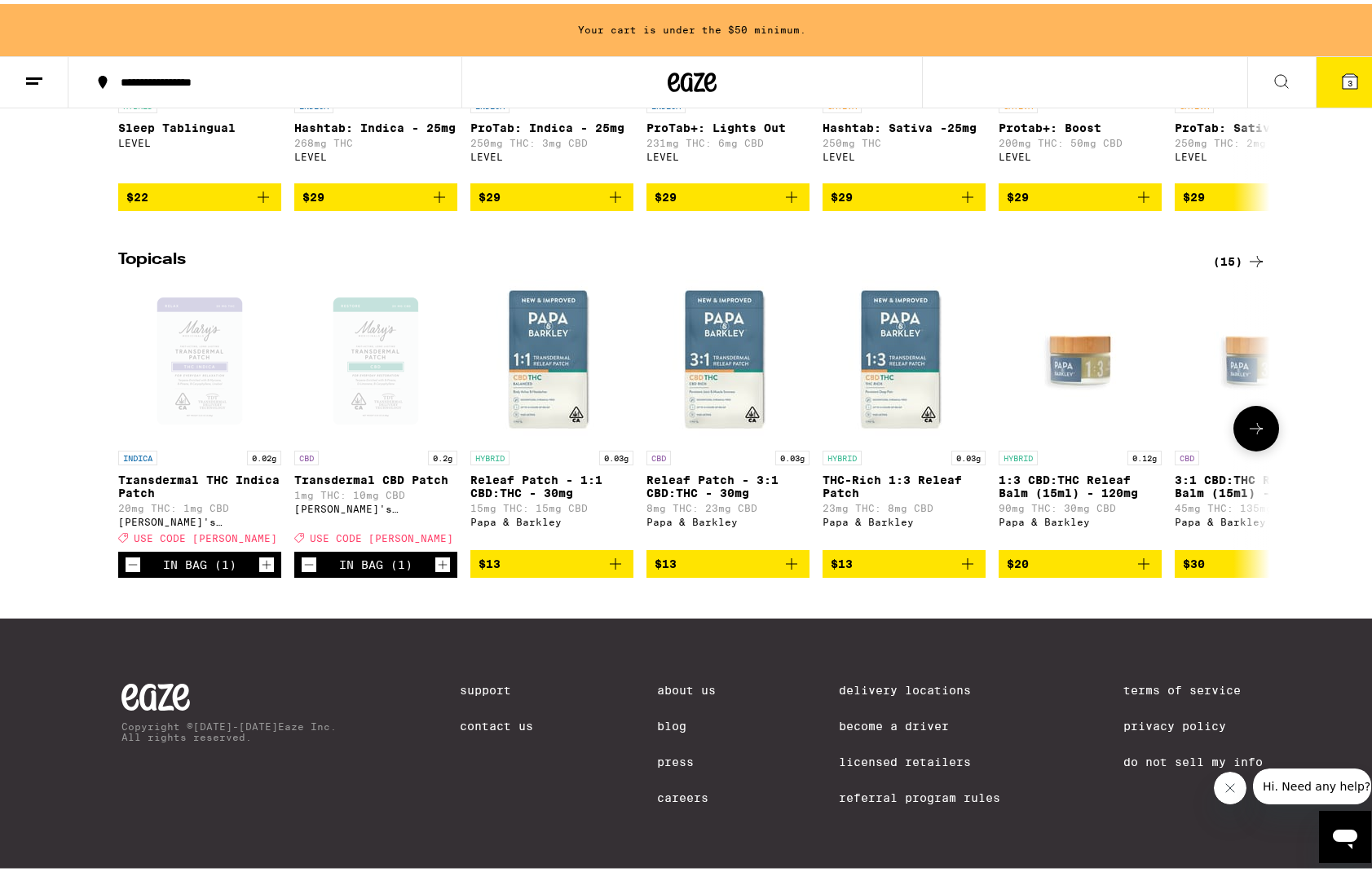
click at [437, 555] on icon "Increment" at bounding box center [442, 560] width 15 height 19
click at [611, 553] on icon "Add to bag" at bounding box center [615, 560] width 19 height 19
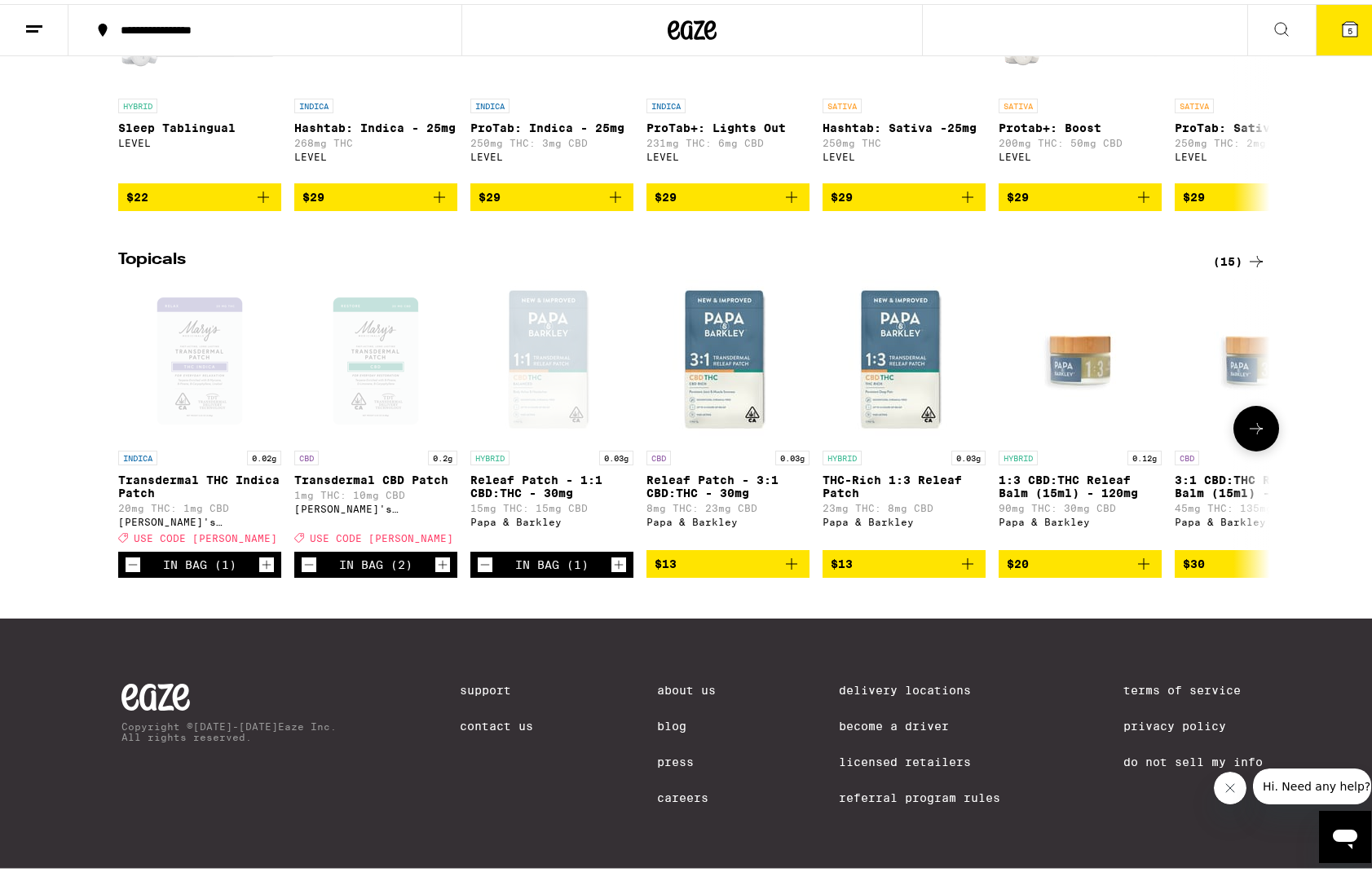
scroll to position [1127, 0]
click at [1329, 12] on button "5" at bounding box center [1350, 26] width 69 height 50
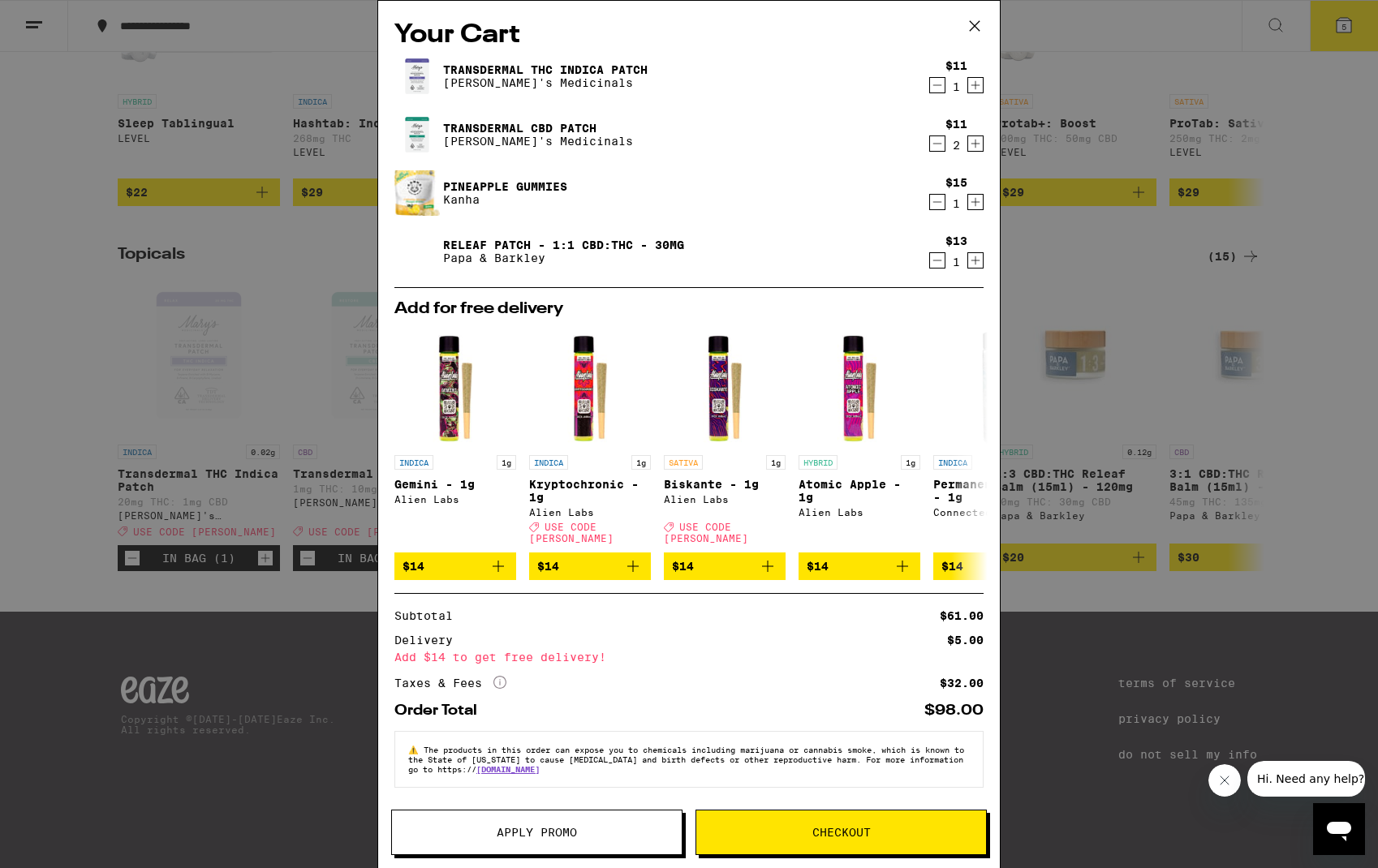
click at [938, 85] on icon "Decrement" at bounding box center [938, 85] width 9 height 0
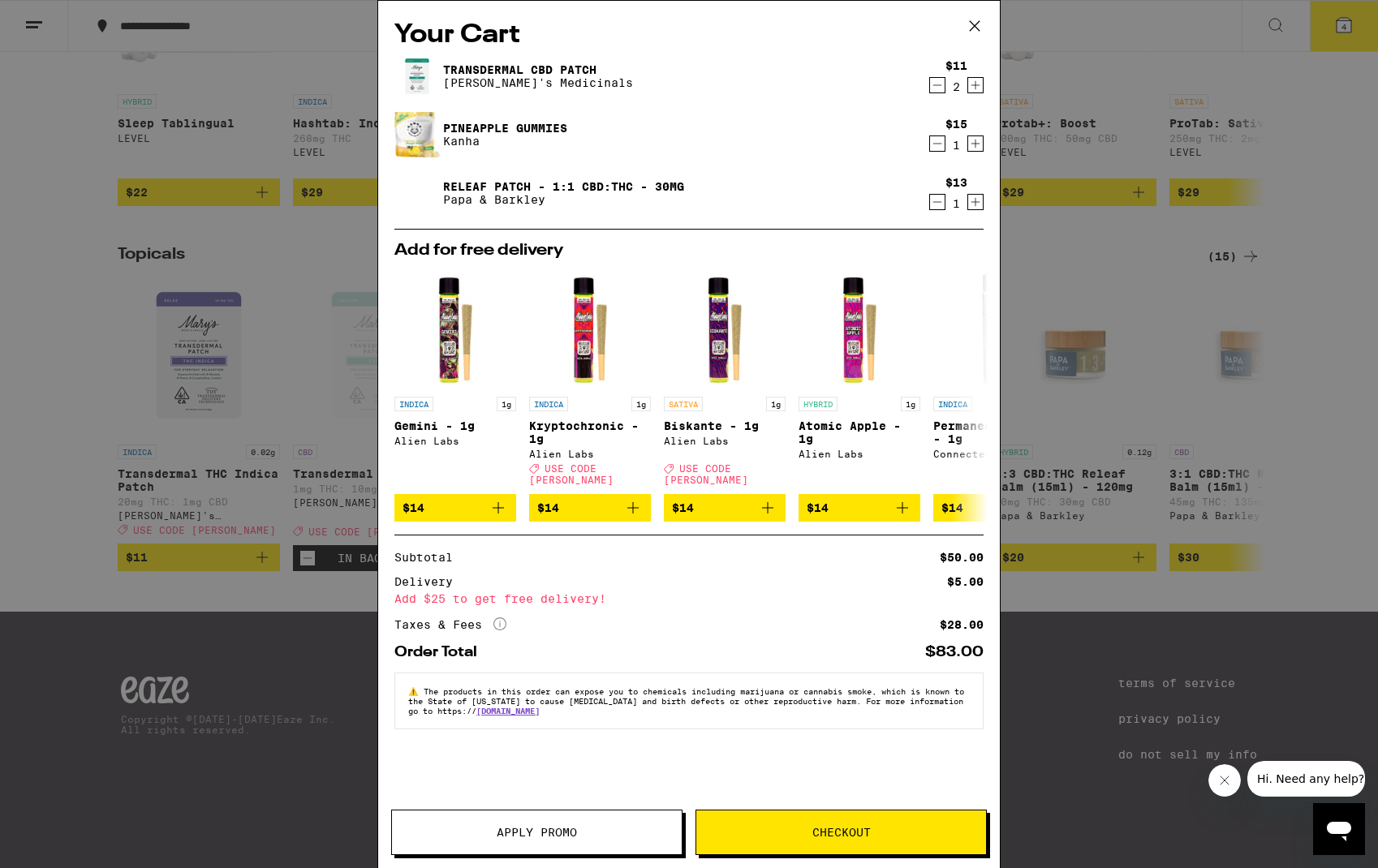
click at [569, 821] on button "Apply Promo" at bounding box center [537, 832] width 291 height 45
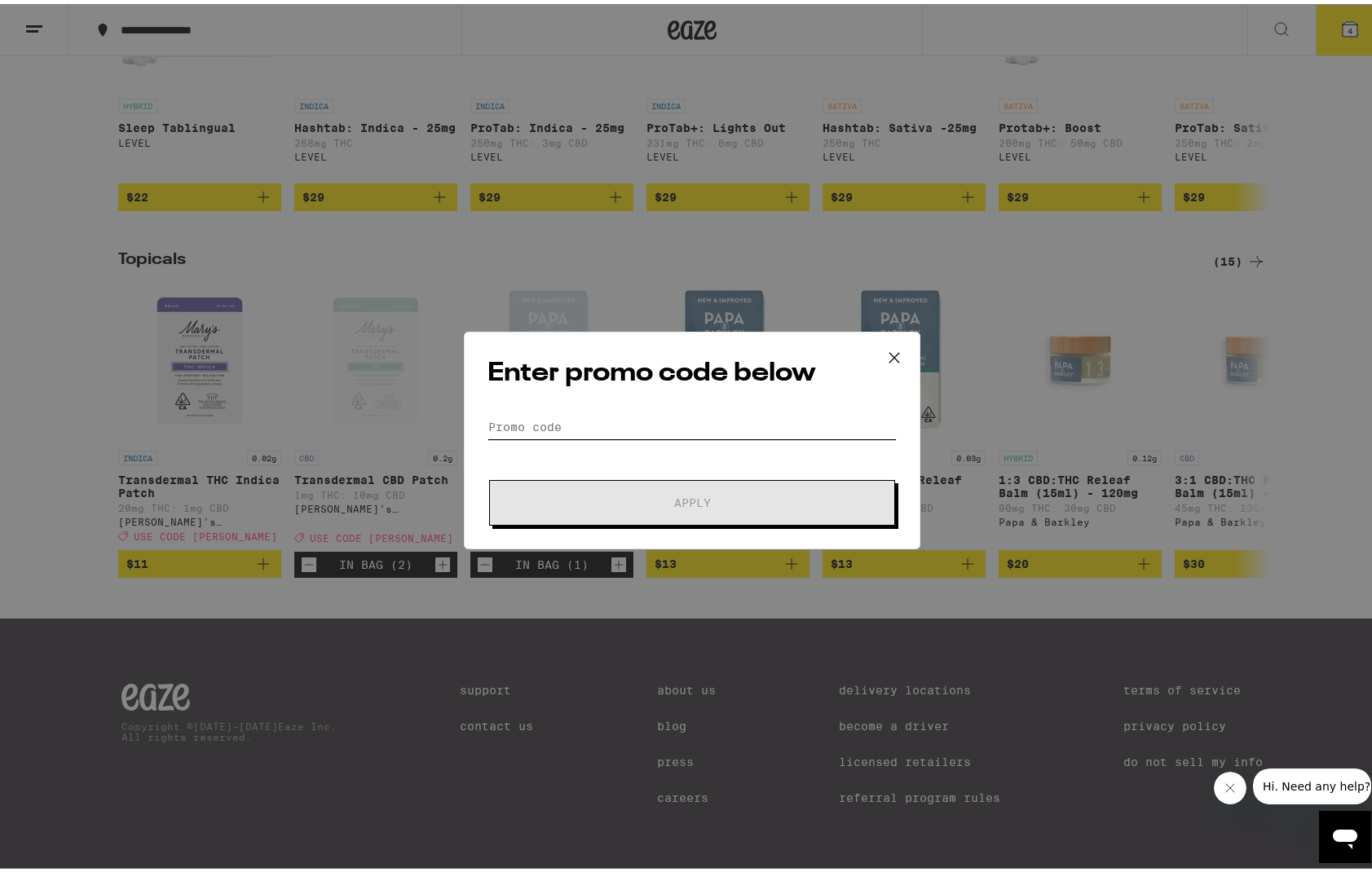
click at [643, 427] on input "Promo Code" at bounding box center [692, 423] width 409 height 24
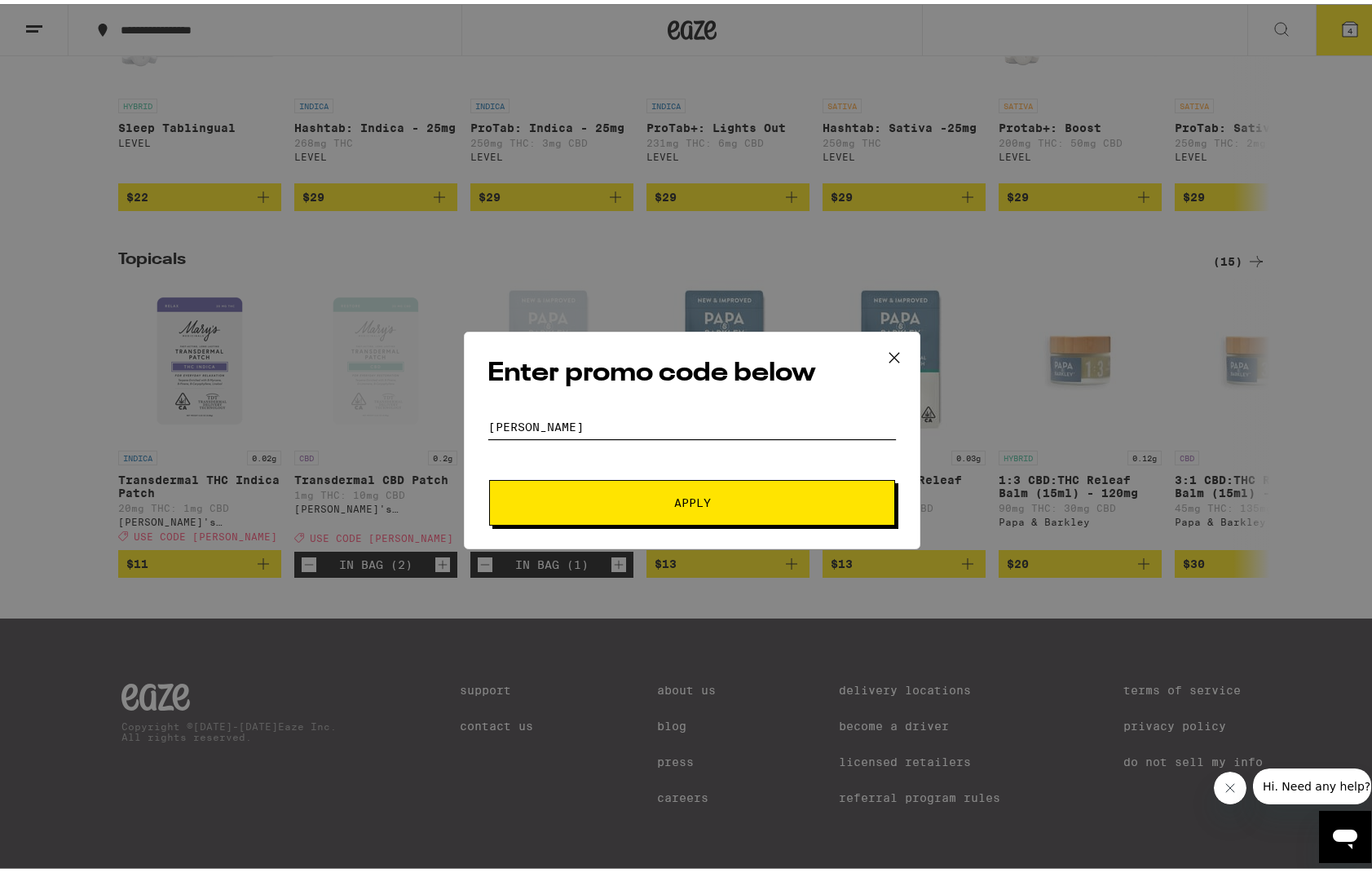
type input "[PERSON_NAME]"
click at [669, 480] on button "Apply" at bounding box center [692, 498] width 406 height 45
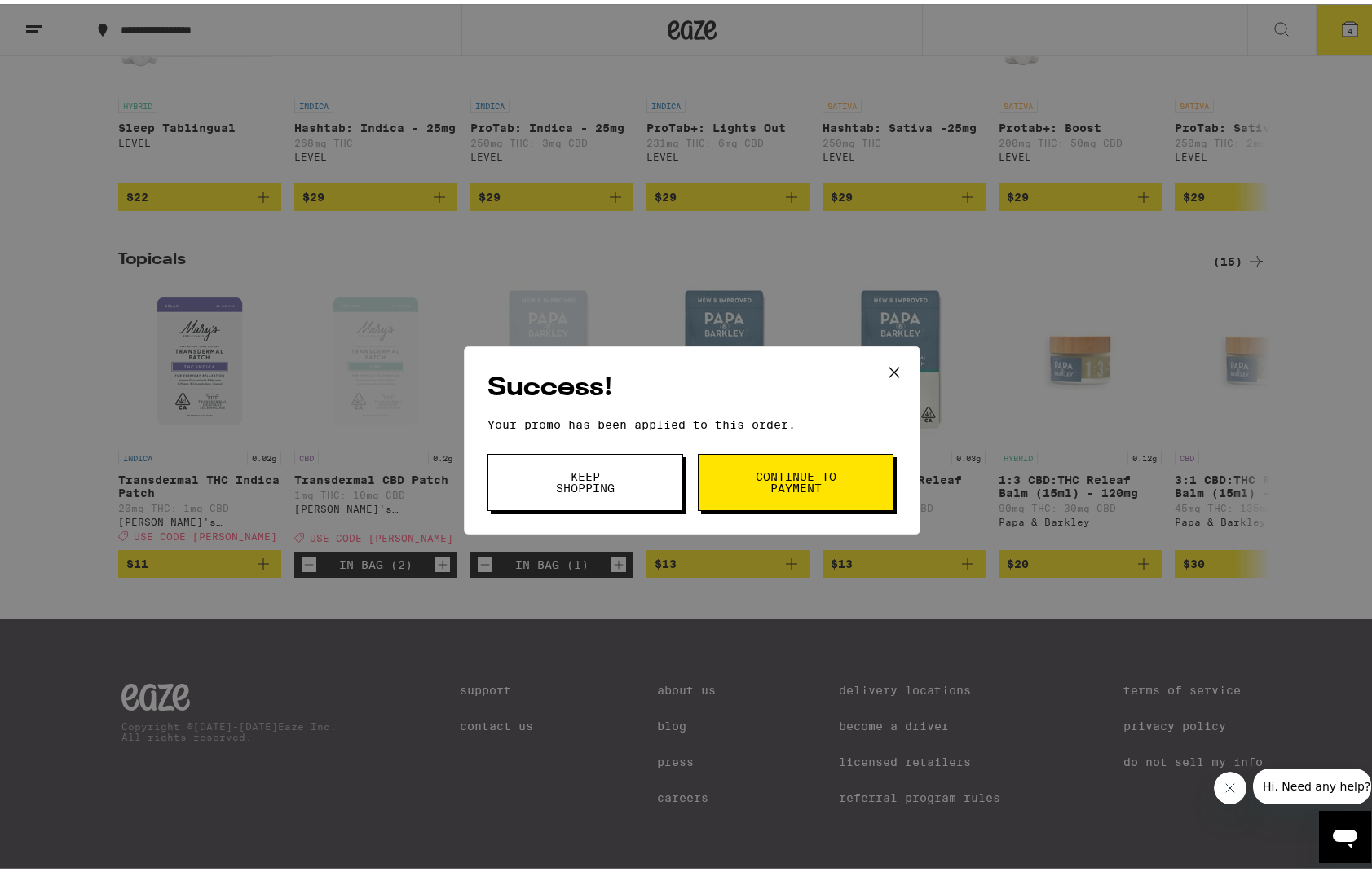
click at [823, 479] on span "Continue to payment" at bounding box center [795, 479] width 83 height 23
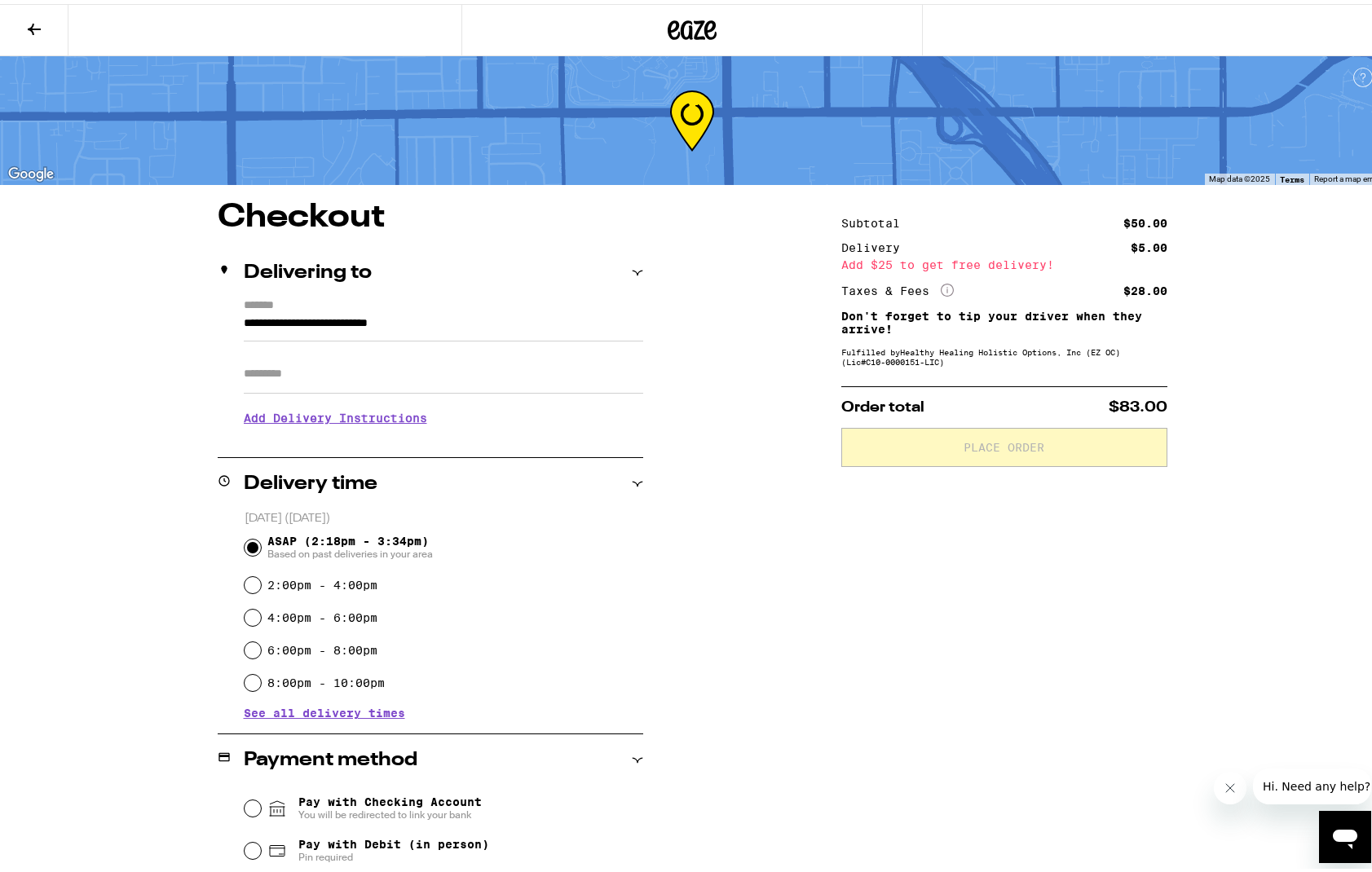
click at [297, 414] on h3 "Add Delivery Instructions" at bounding box center [443, 414] width 400 height 38
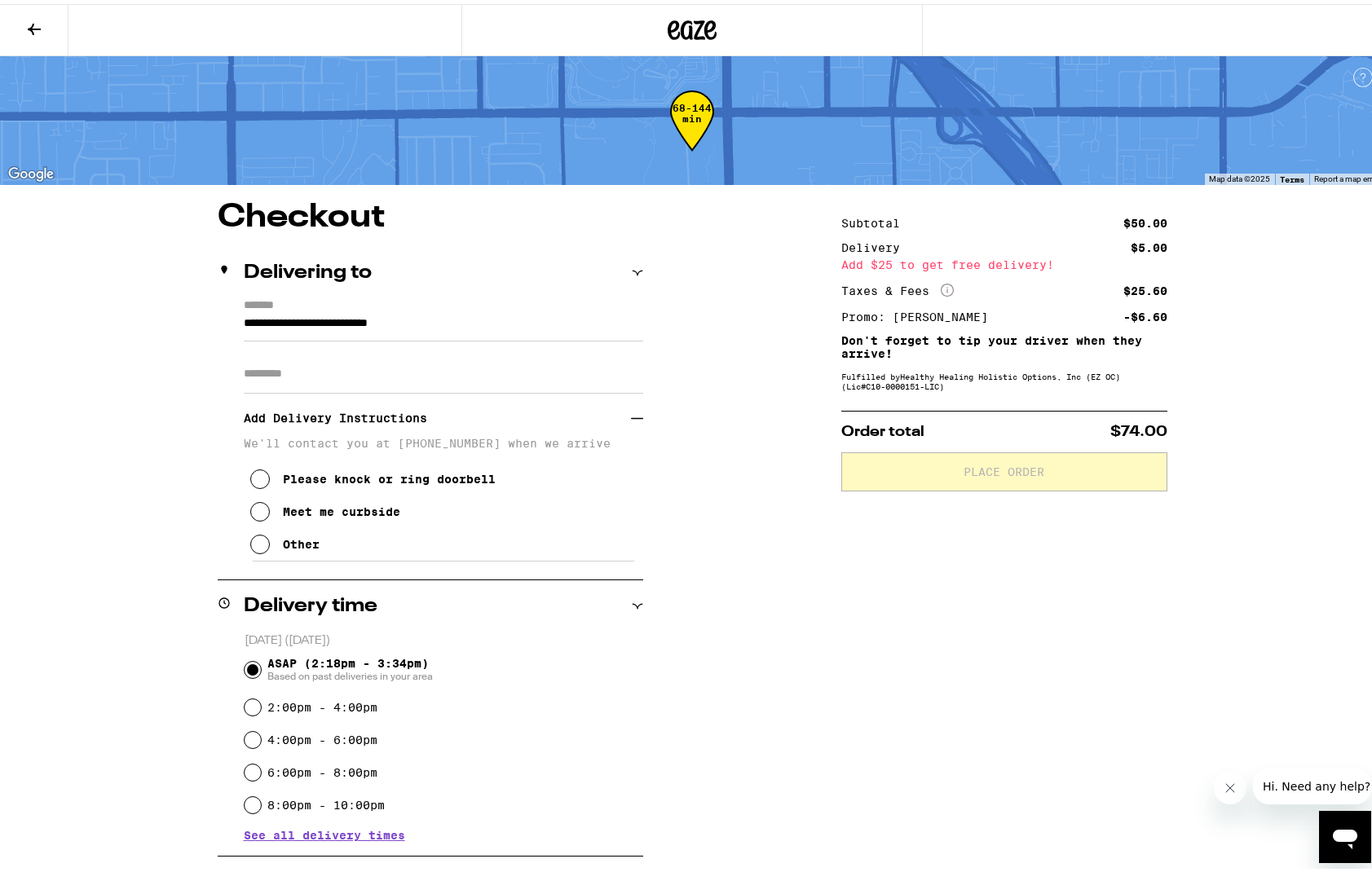
click at [287, 546] on div "Other" at bounding box center [301, 540] width 37 height 13
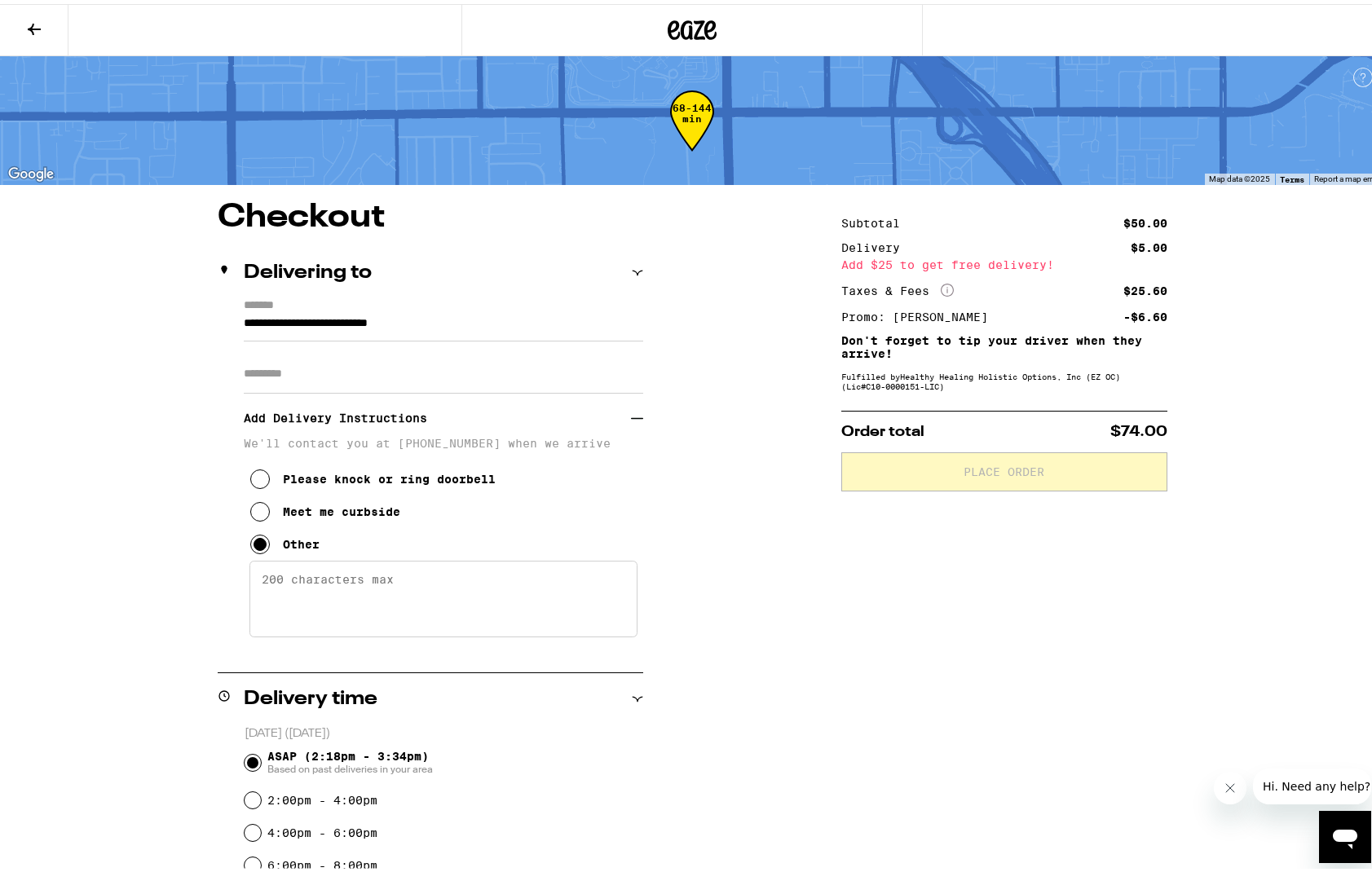
click at [341, 613] on textarea "Enter any other delivery instructions you want driver to know" at bounding box center [443, 594] width 388 height 76
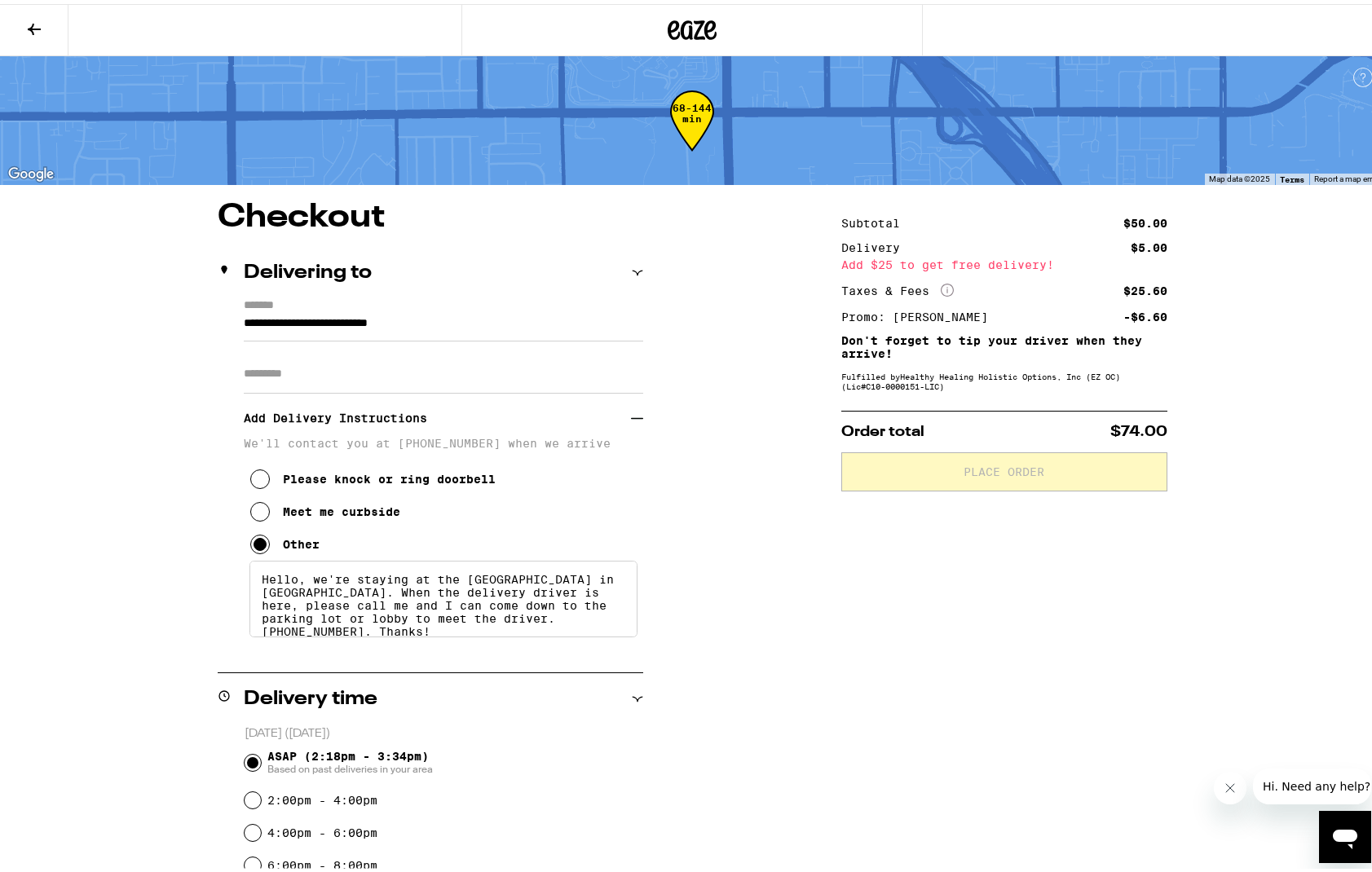
type textarea "Hello, we're staying at the [GEOGRAPHIC_DATA] in [GEOGRAPHIC_DATA]. When the de…"
click at [105, 544] on div "**********" at bounding box center [692, 781] width 1174 height 1168
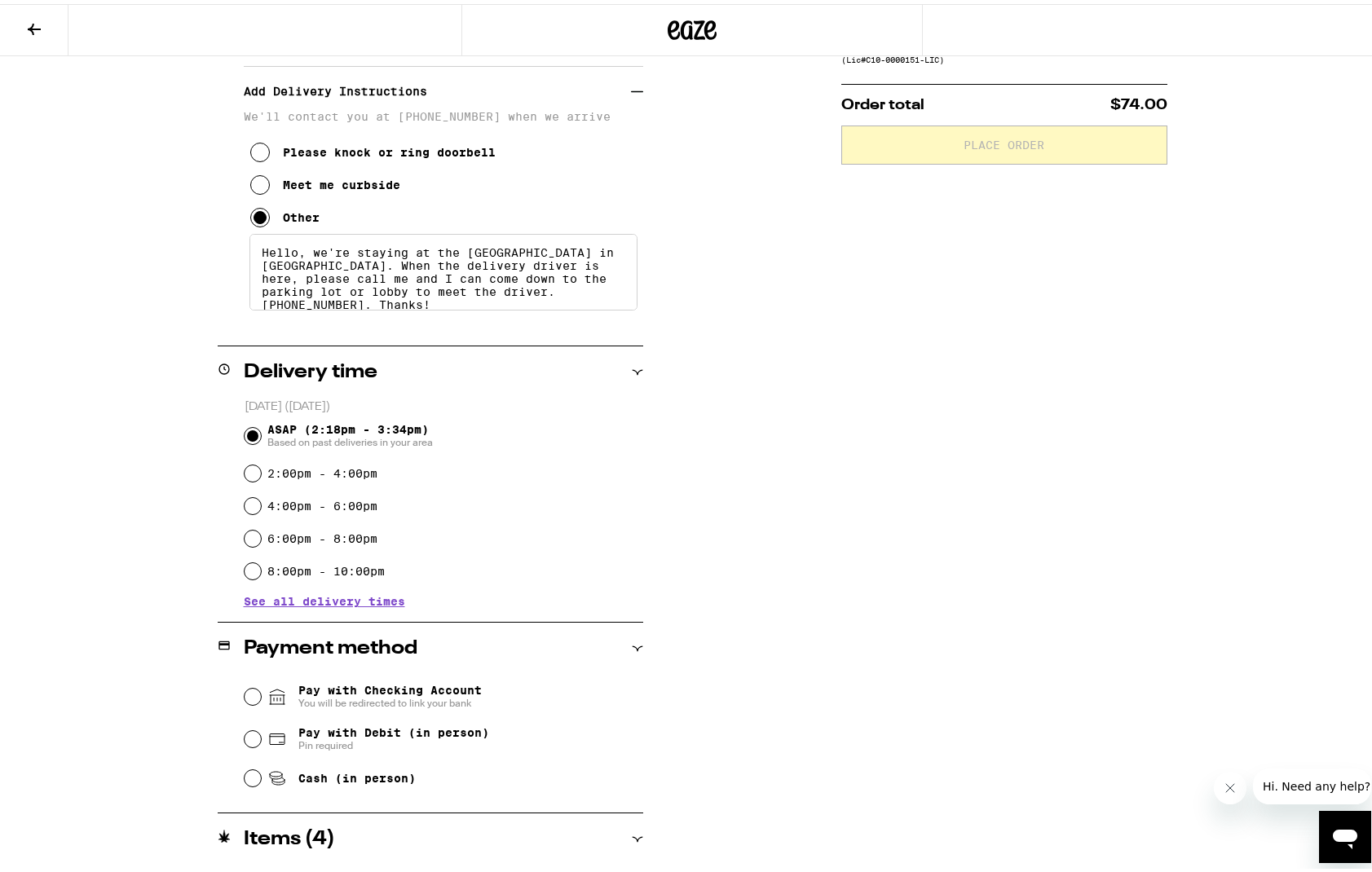
scroll to position [494, 0]
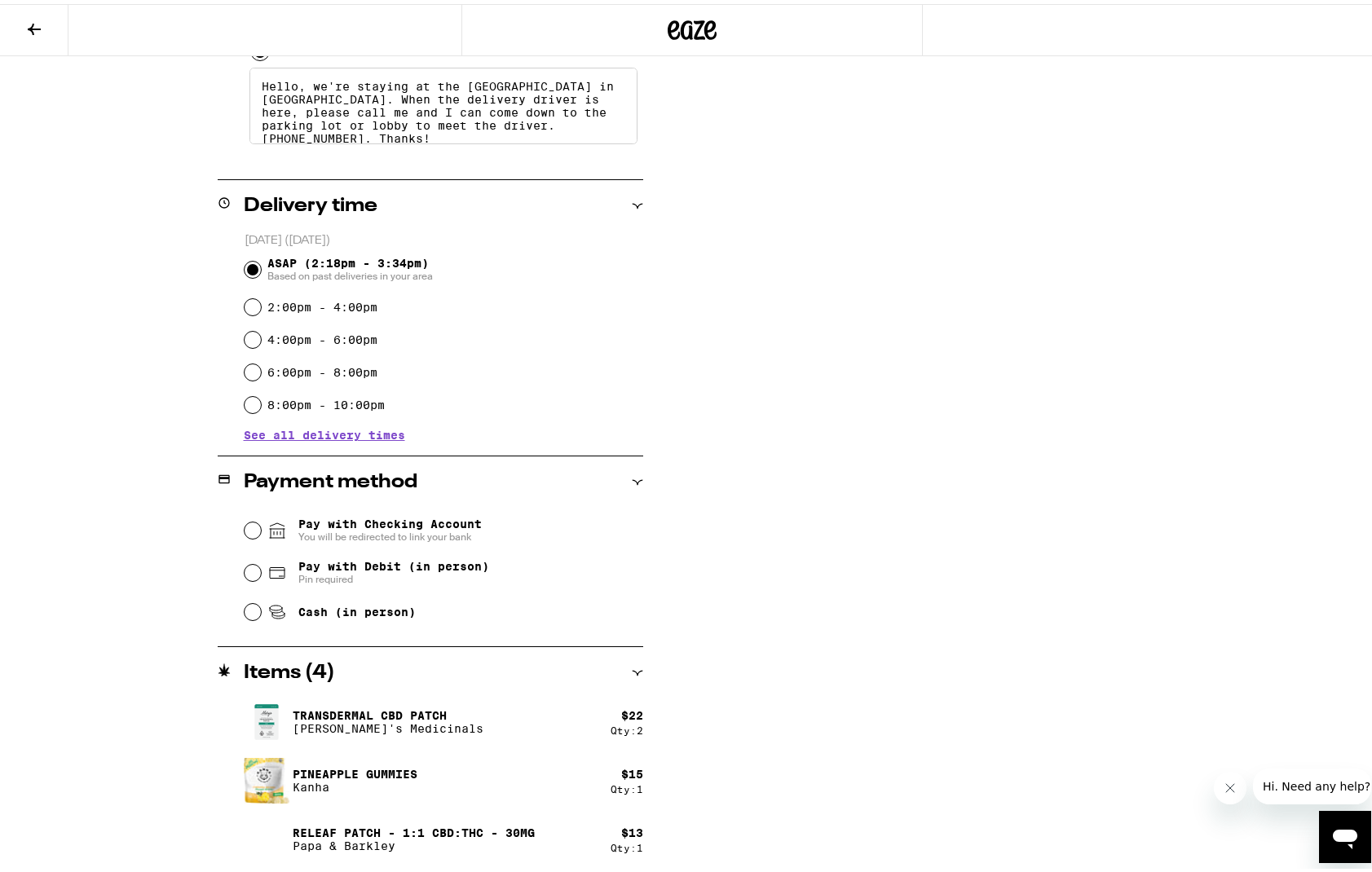
click at [280, 365] on label "6:00pm - 8:00pm" at bounding box center [322, 368] width 110 height 13
click at [261, 365] on input "6:00pm - 8:00pm" at bounding box center [253, 368] width 16 height 16
radio input "true"
click at [322, 608] on span "Cash (in person)" at bounding box center [356, 608] width 117 height 13
click at [261, 608] on input "Cash (in person)" at bounding box center [253, 608] width 16 height 16
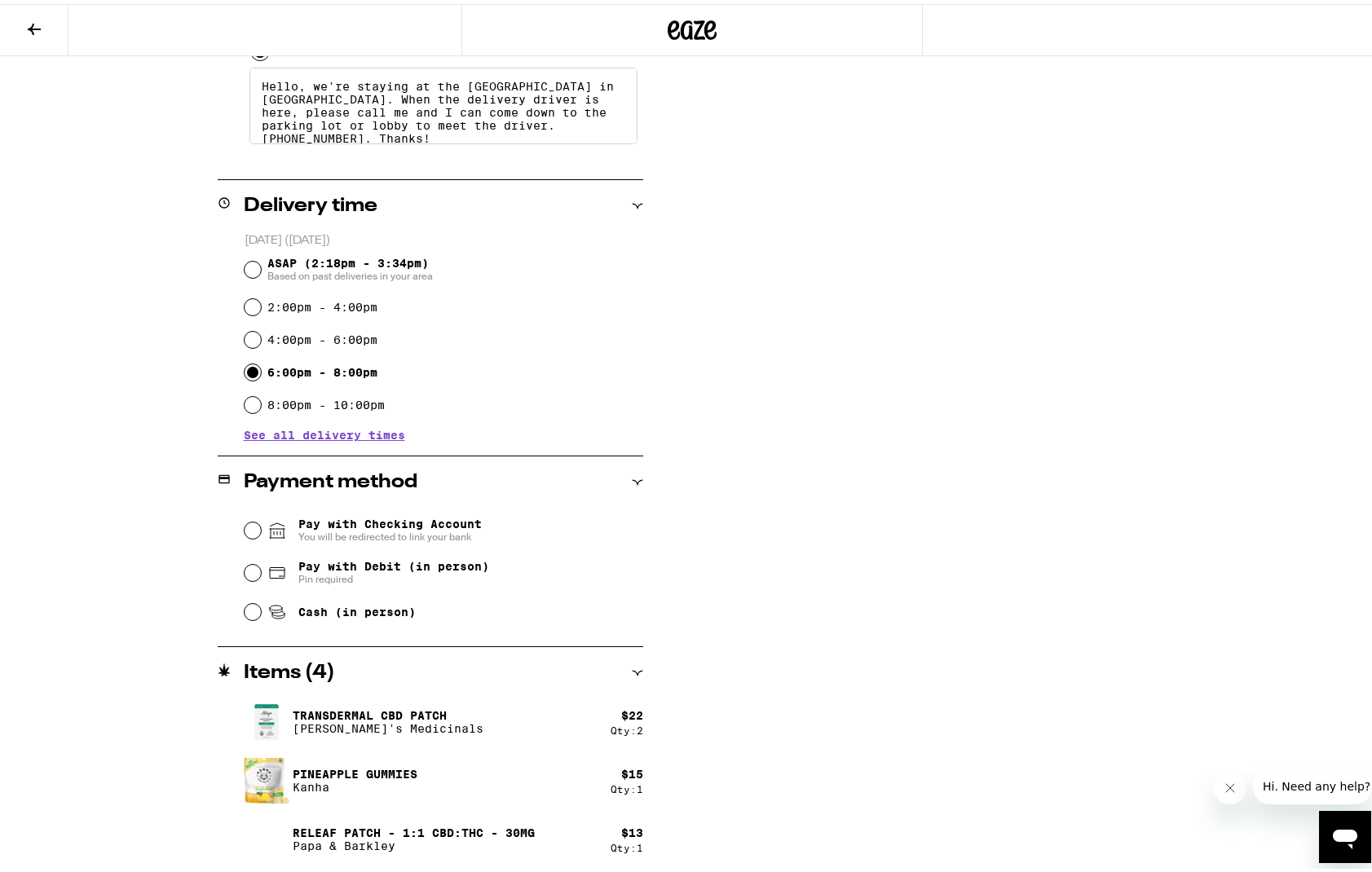
radio input "true"
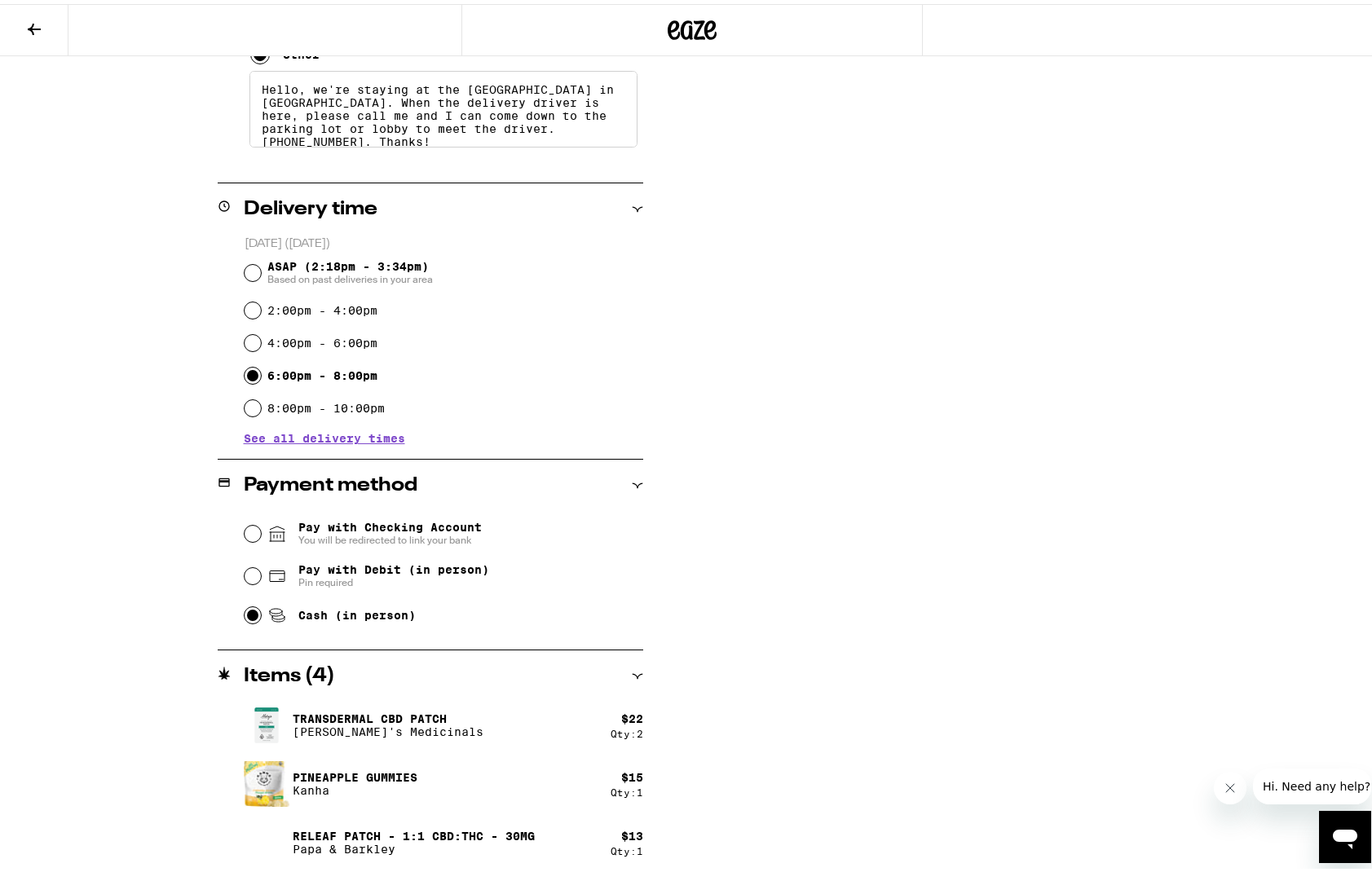
scroll to position [0, 0]
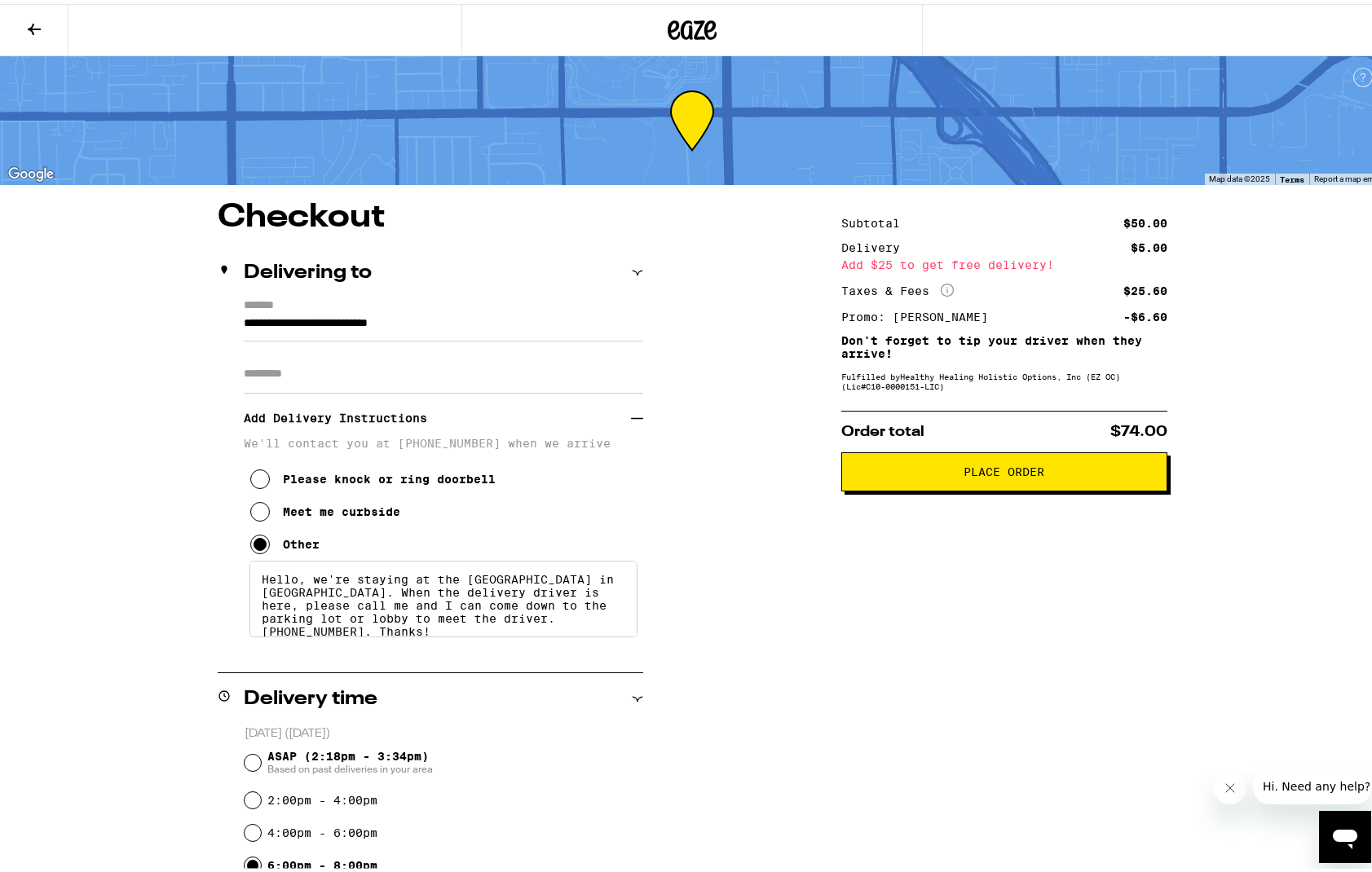
click at [1011, 473] on span "Place Order" at bounding box center [1003, 468] width 80 height 12
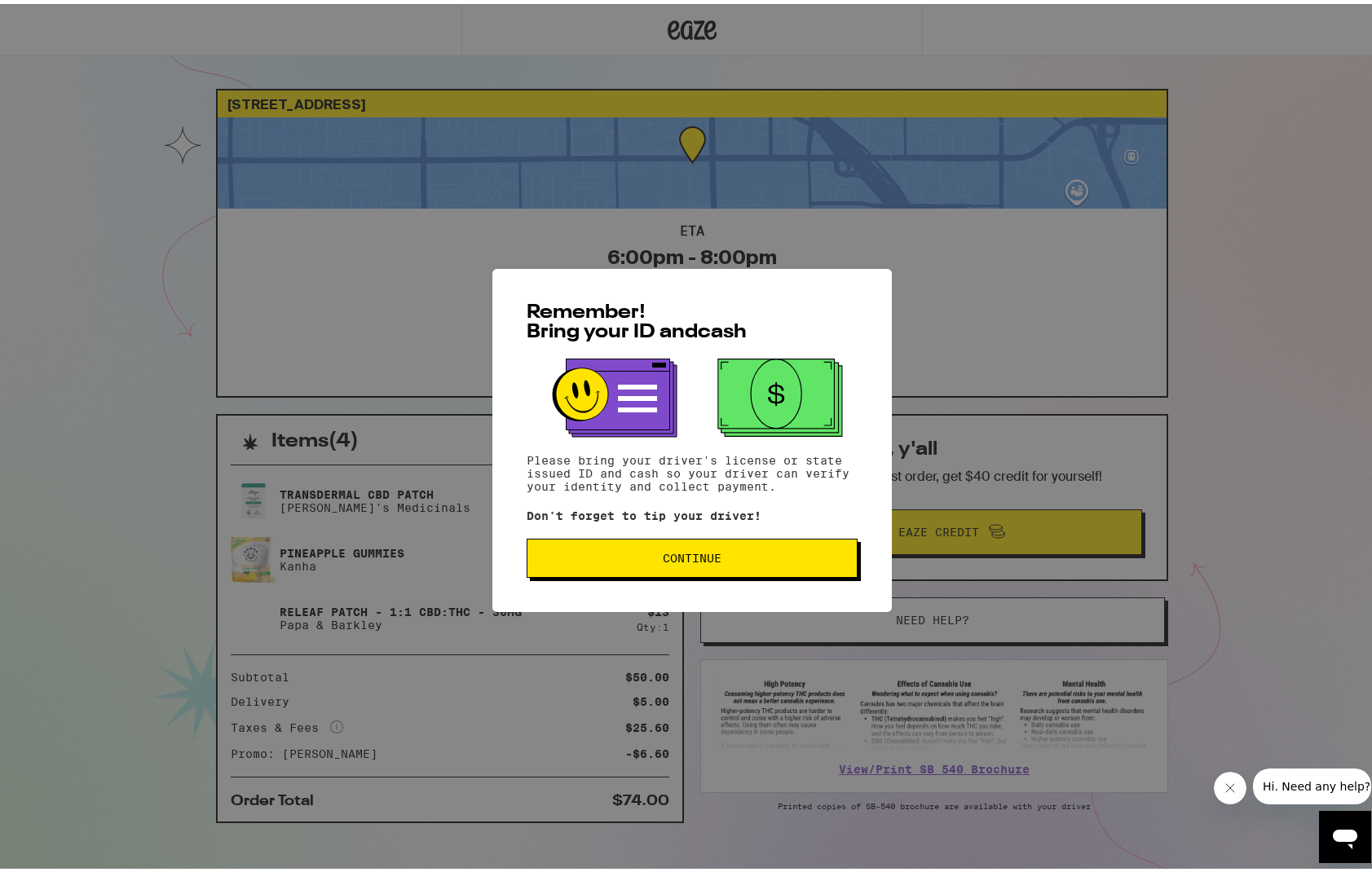
click at [701, 556] on span "Continue" at bounding box center [692, 555] width 59 height 12
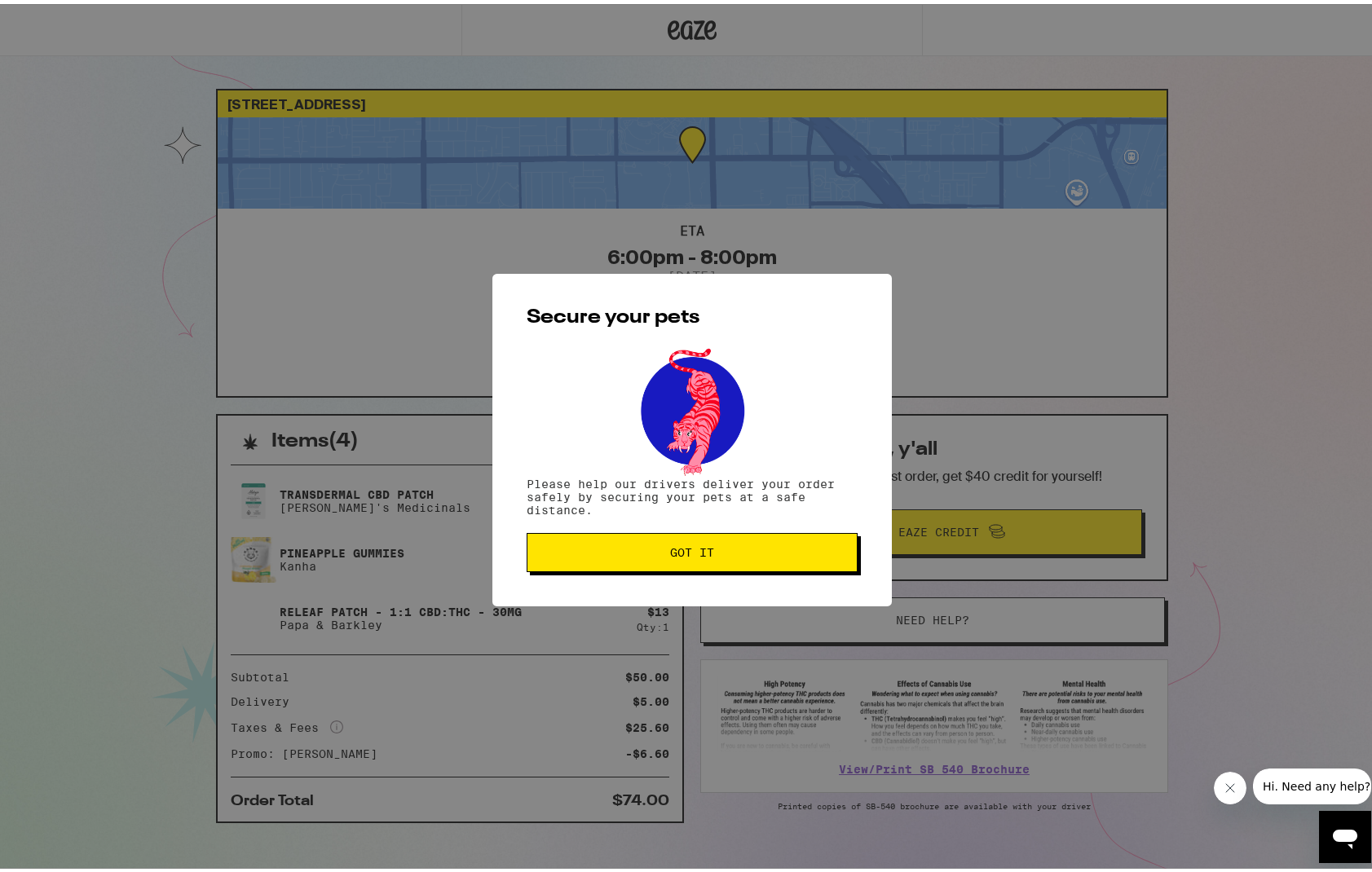
click at [657, 558] on button "Got it" at bounding box center [692, 549] width 331 height 39
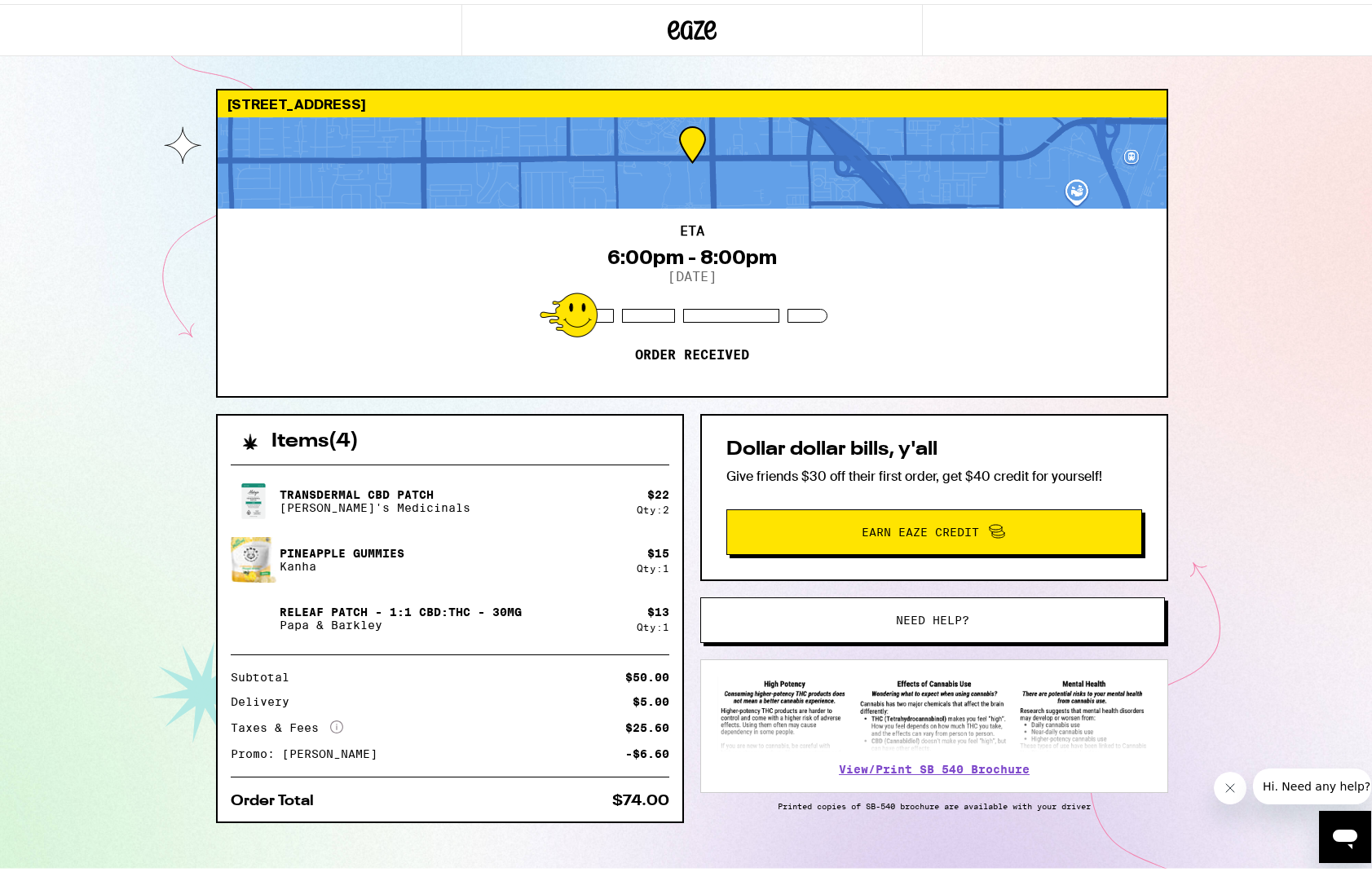
click at [1220, 498] on div "[STREET_ADDRESS] 6:00pm - 8:00pm [DATE] Order received Items ( 4 ) Transdermal …" at bounding box center [692, 444] width 1384 height 888
